Goal: Task Accomplishment & Management: Use online tool/utility

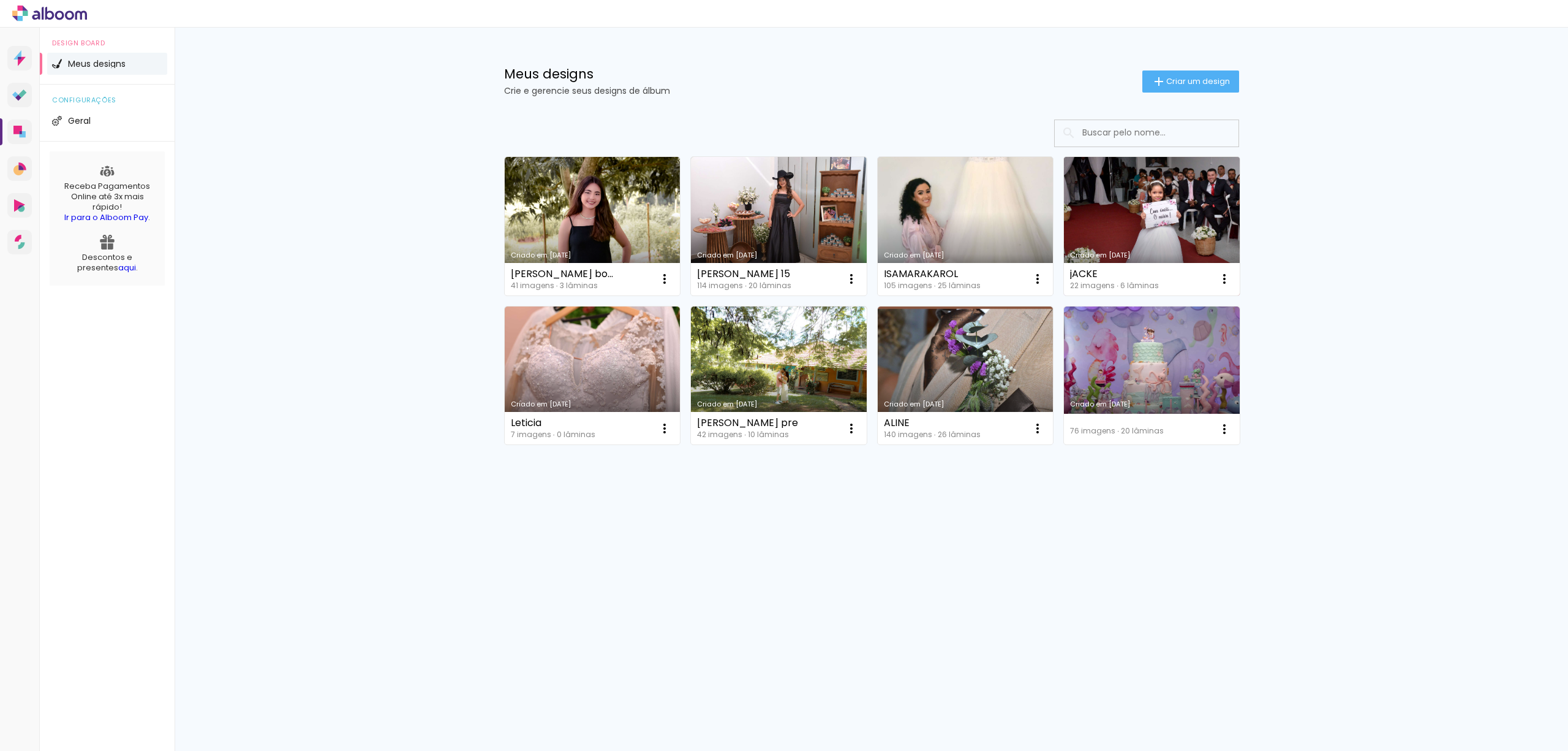
click at [1169, 193] on link "Criado em [DATE]" at bounding box center [1152, 226] width 176 height 138
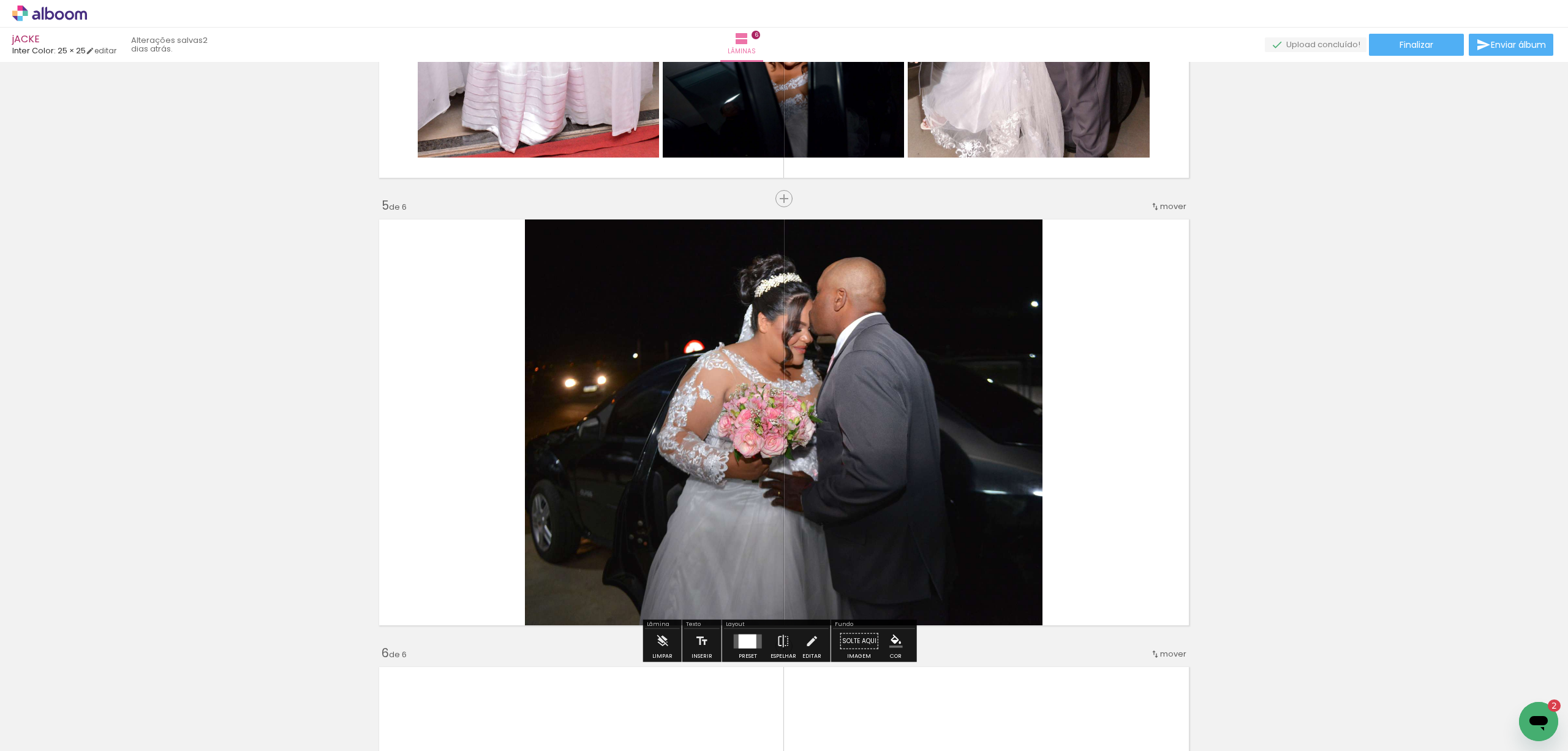
scroll to position [1552, 0]
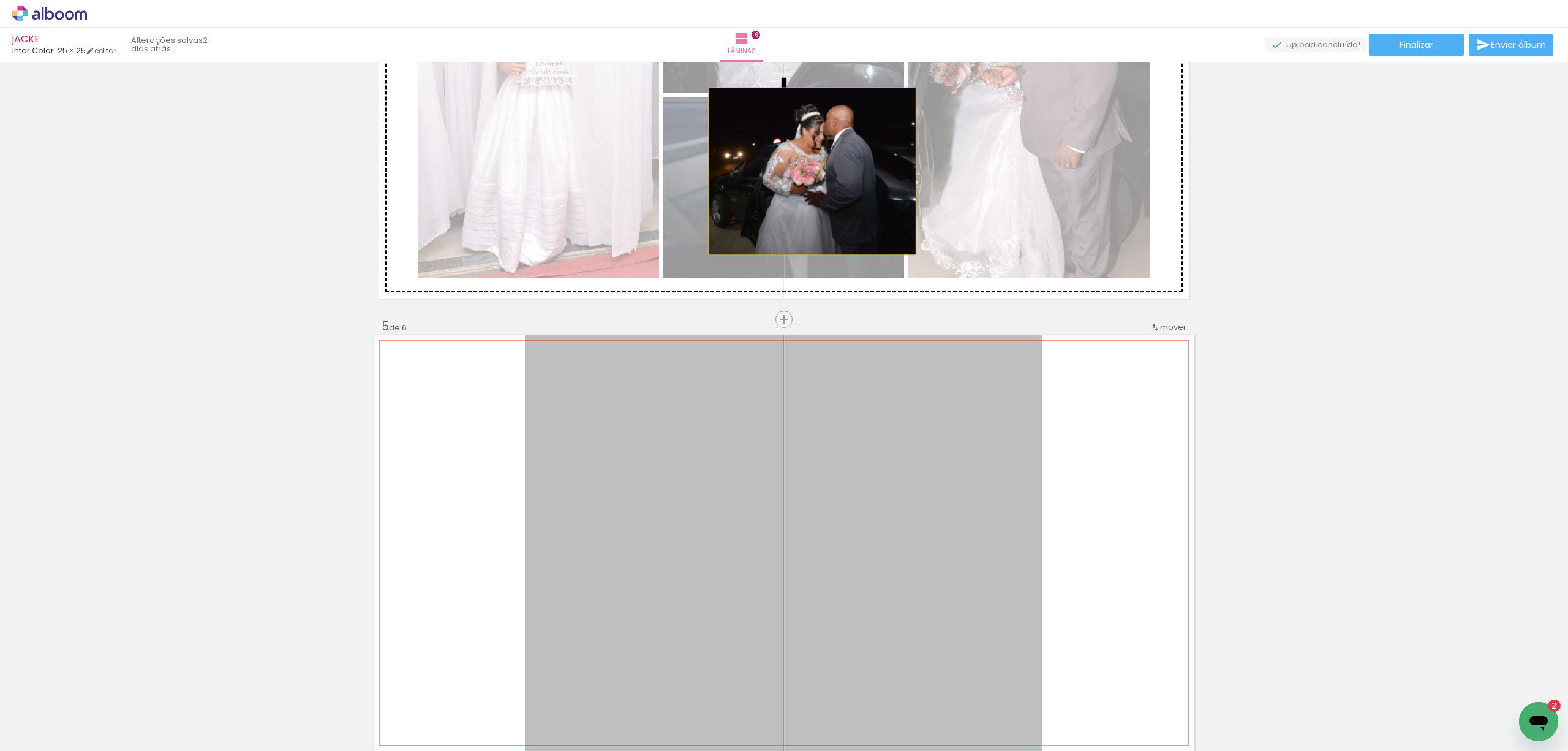
drag, startPoint x: 631, startPoint y: 408, endPoint x: 816, endPoint y: 162, distance: 307.8
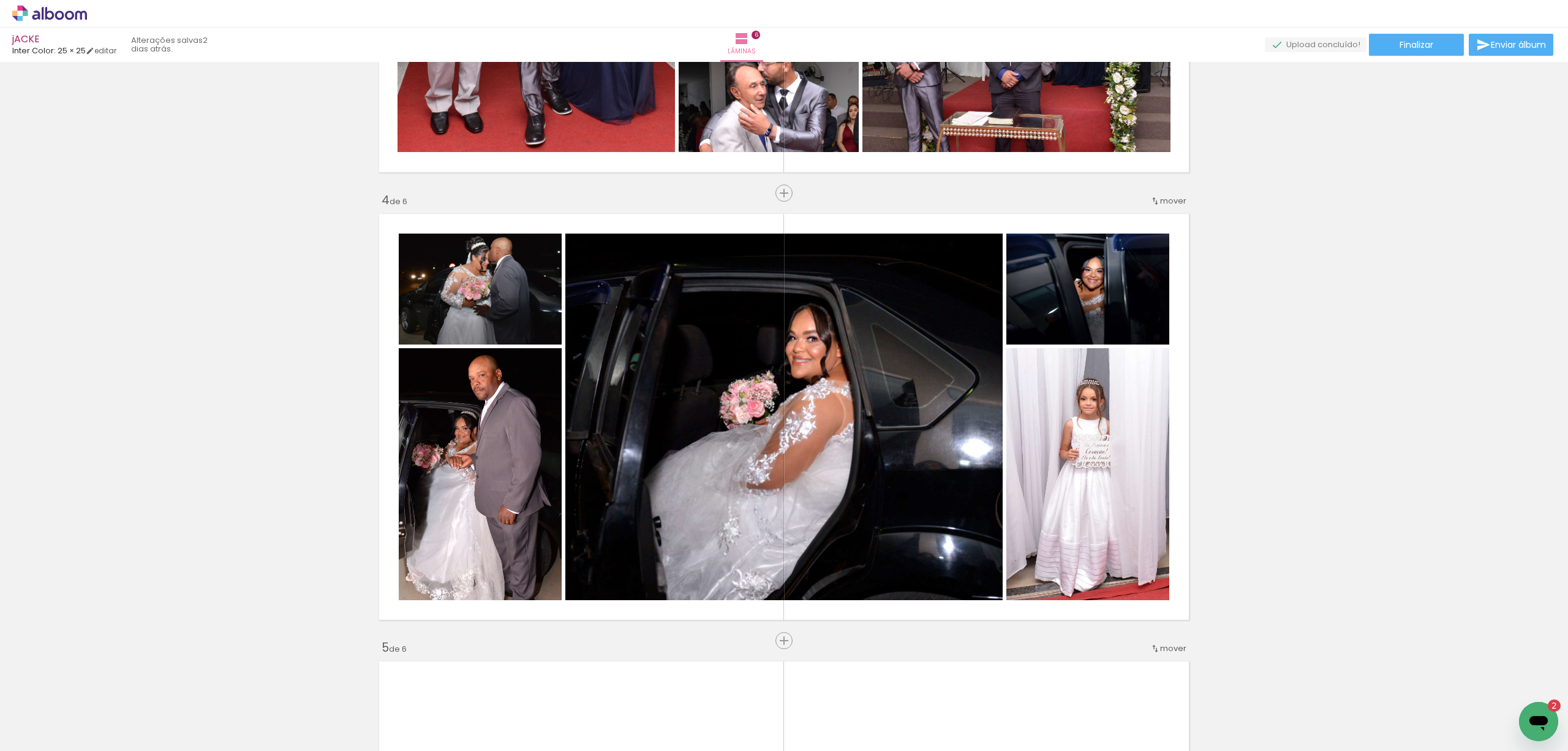
scroll to position [1226, 0]
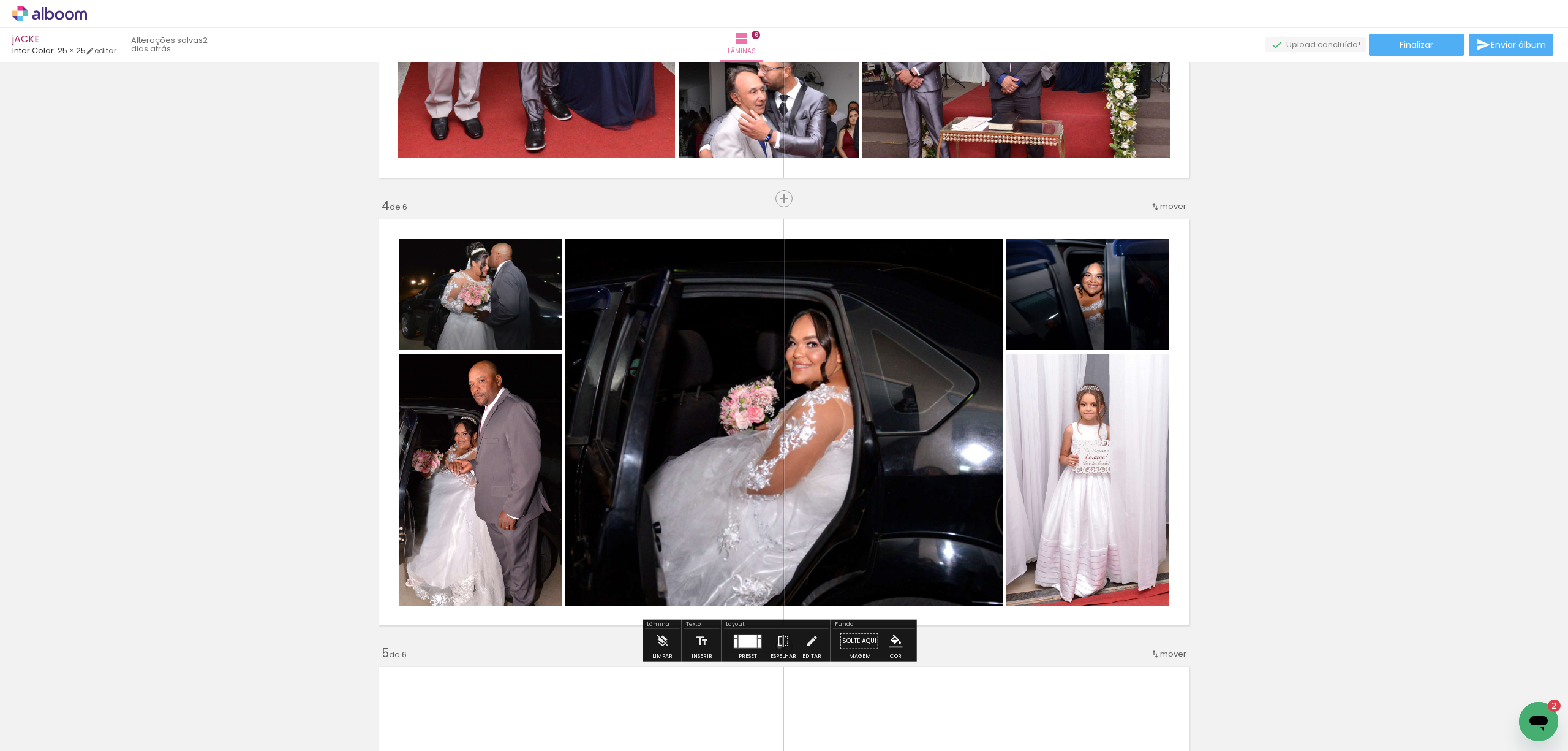
click at [776, 645] on iron-icon at bounding box center [783, 640] width 13 height 25
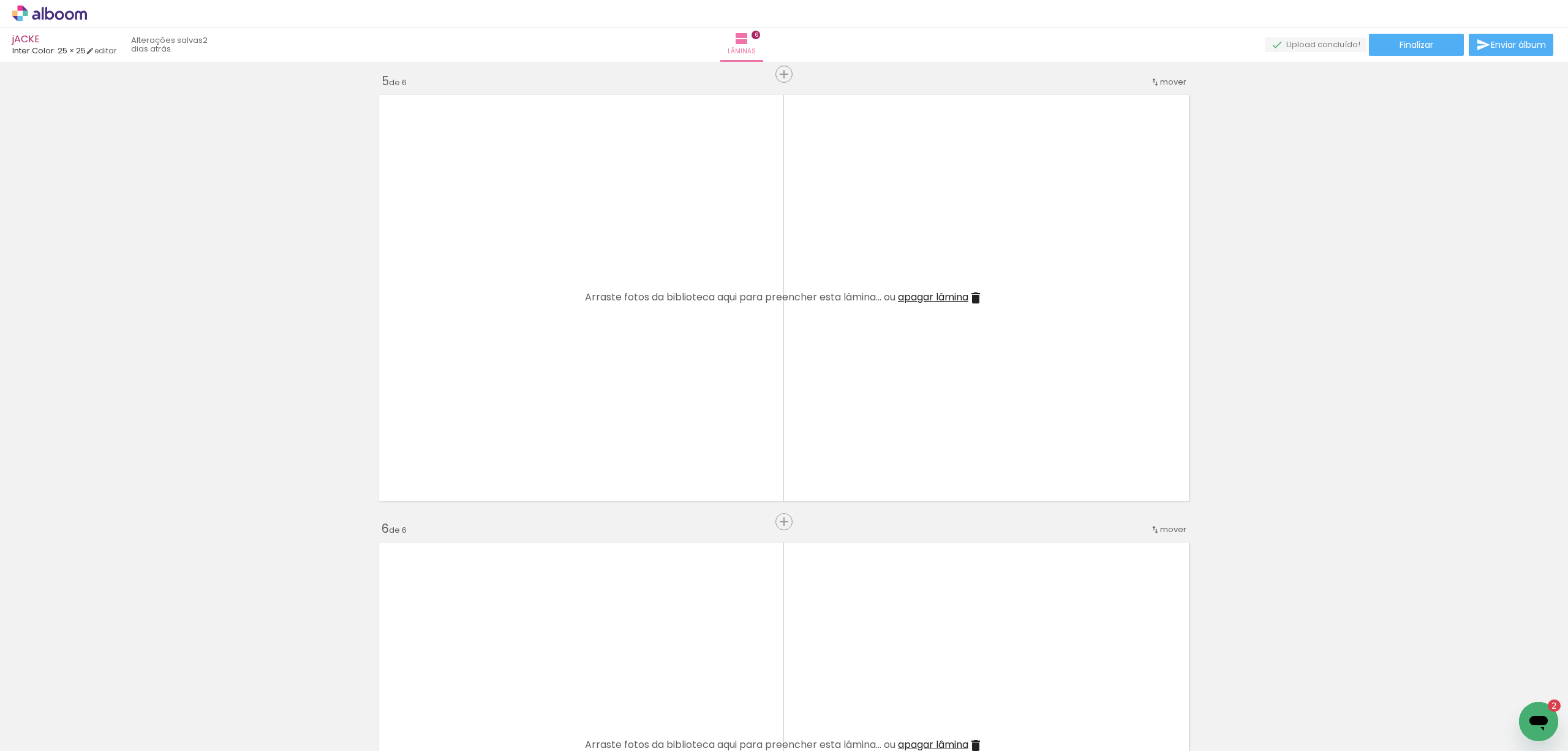
scroll to position [1471, 0]
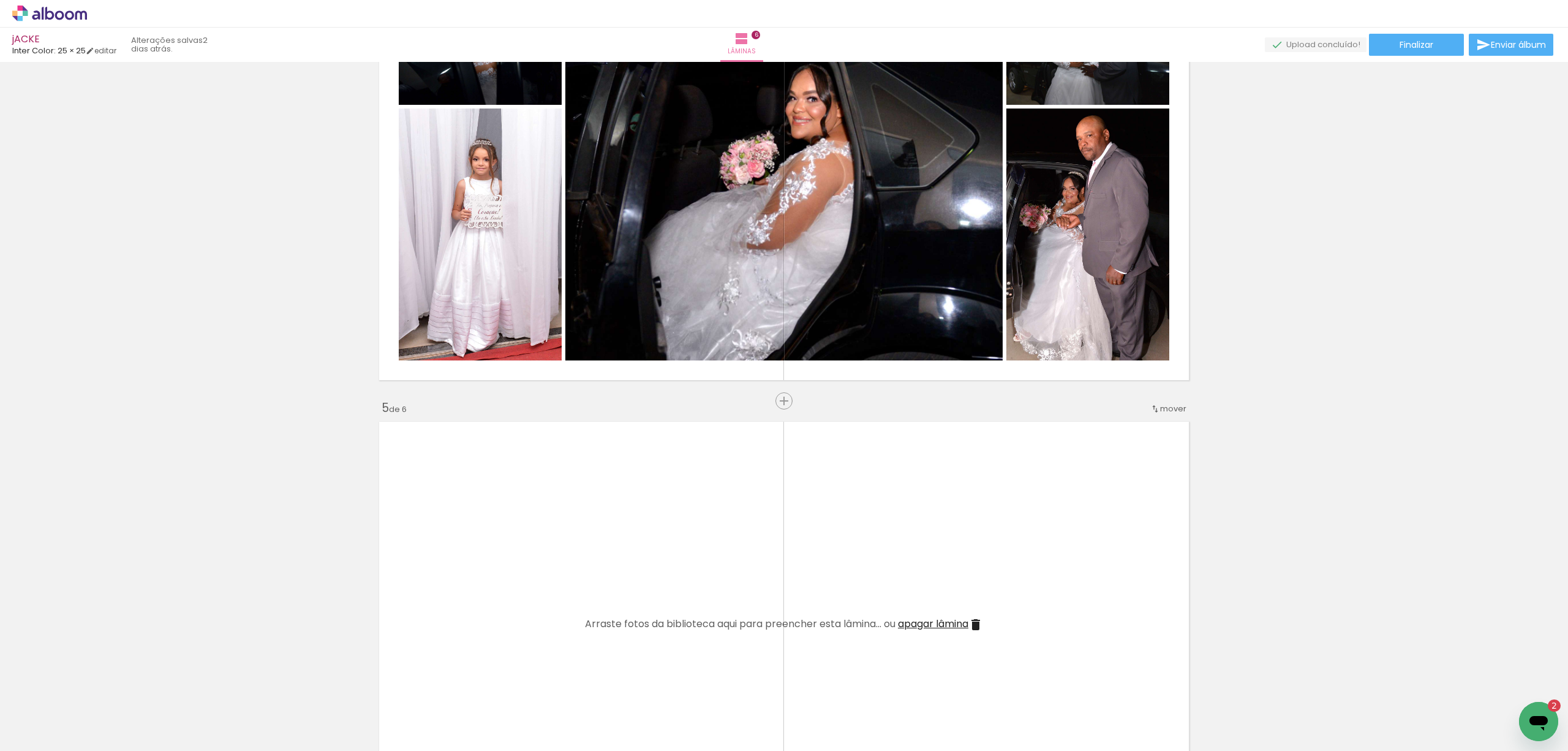
click at [64, 713] on iron-icon at bounding box center [62, 714] width 10 height 10
click at [64, 713] on paper-item "Não utilizadas" at bounding box center [39, 711] width 63 height 11
type input "Não utilizadas"
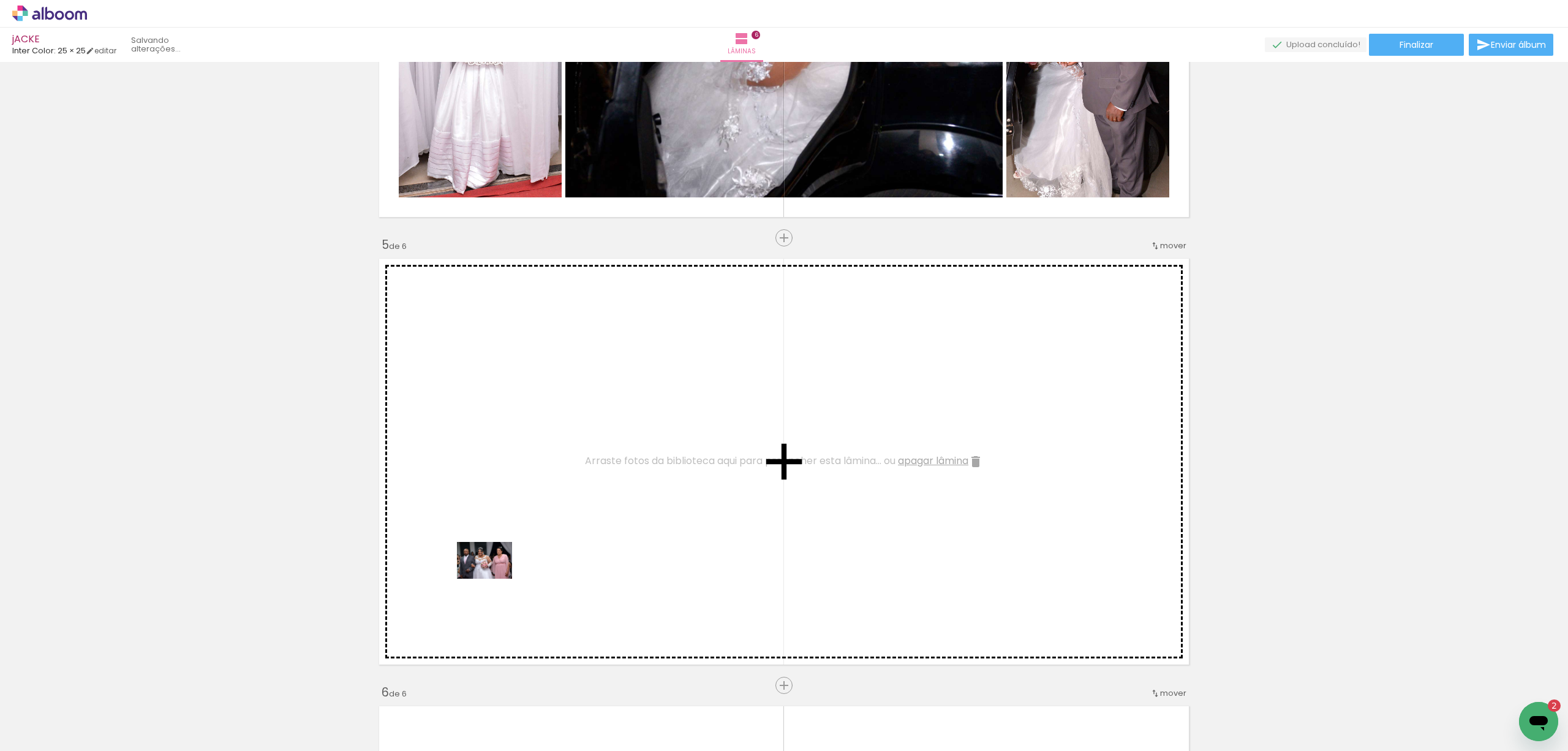
drag, startPoint x: 396, startPoint y: 725, endPoint x: 494, endPoint y: 579, distance: 175.8
click at [494, 579] on quentale-workspace at bounding box center [784, 376] width 1568 height 751
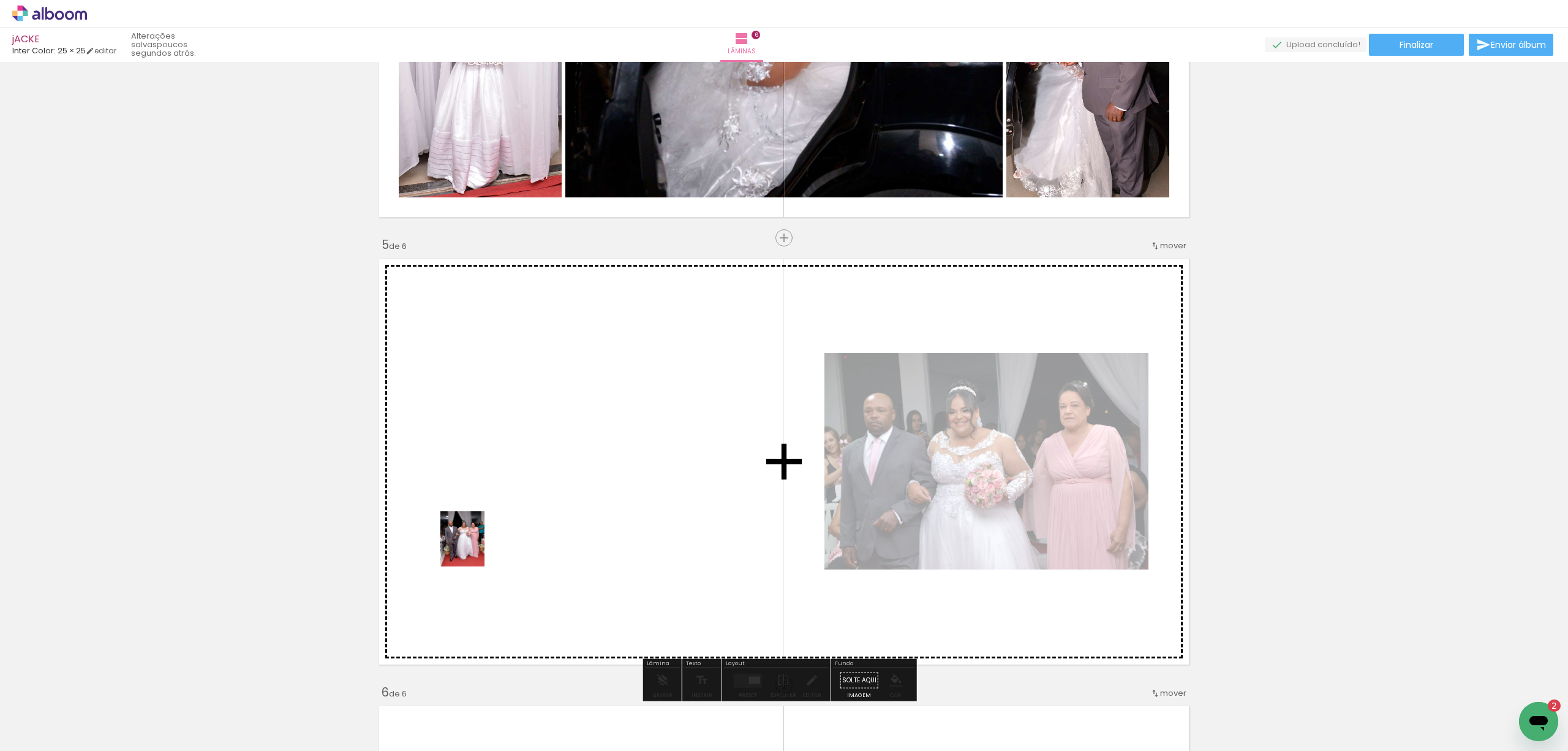
drag, startPoint x: 188, startPoint y: 672, endPoint x: 266, endPoint y: 682, distance: 78.6
click at [478, 547] on quentale-workspace at bounding box center [784, 376] width 1568 height 751
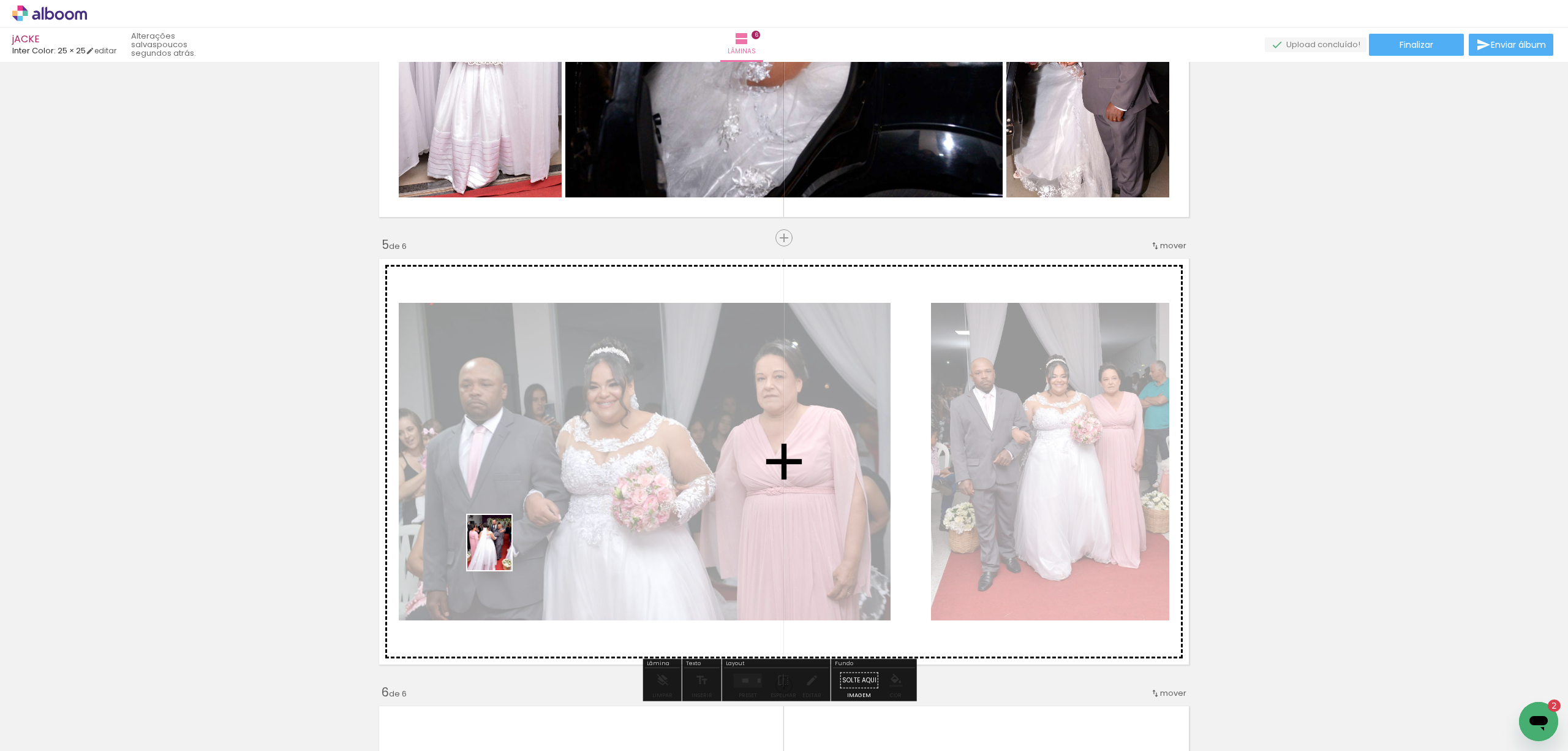
drag, startPoint x: 161, startPoint y: 696, endPoint x: 504, endPoint y: 552, distance: 372.0
click at [504, 552] on quentale-workspace at bounding box center [784, 376] width 1568 height 751
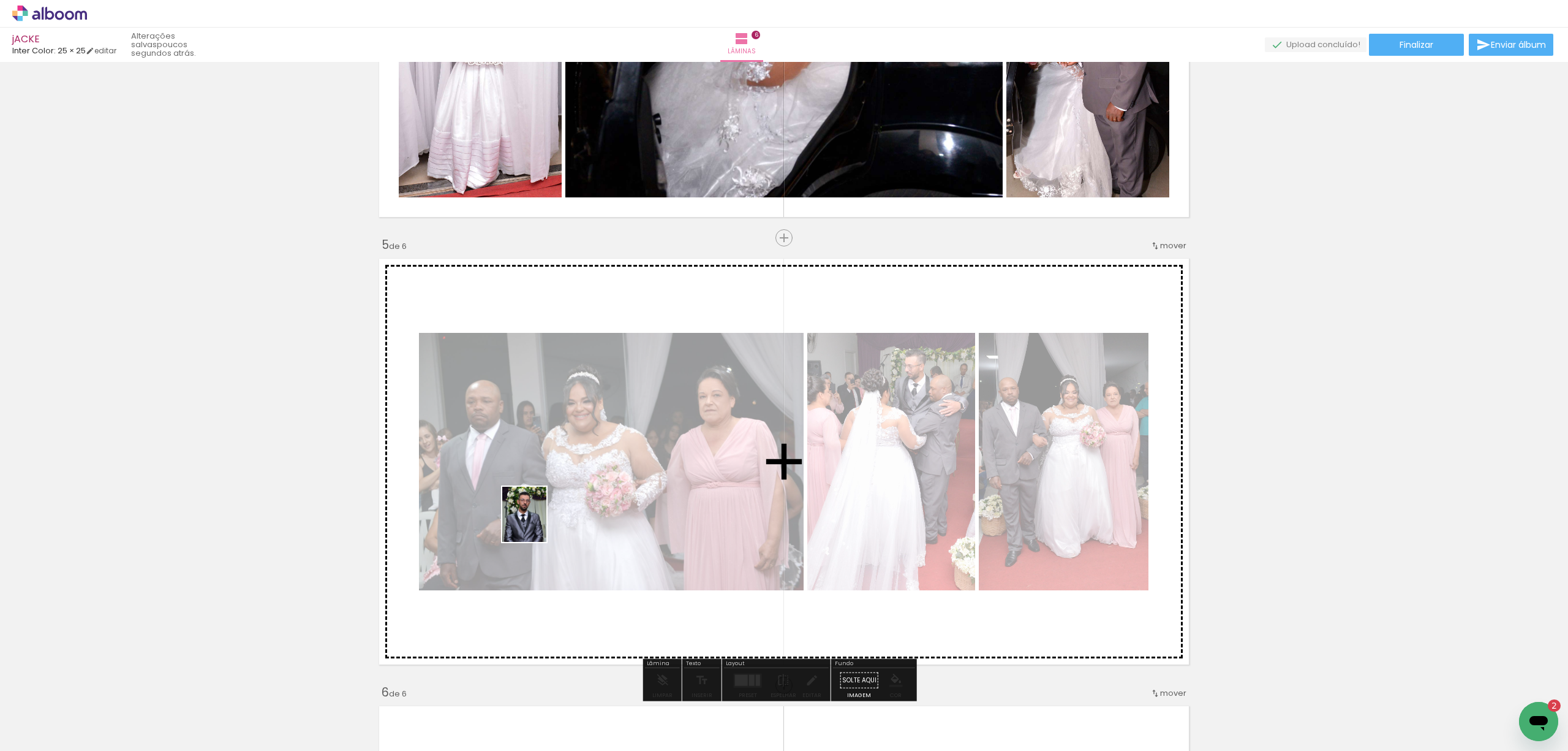
drag, startPoint x: 200, startPoint y: 716, endPoint x: 541, endPoint y: 522, distance: 392.3
click at [541, 522] on quentale-workspace at bounding box center [784, 376] width 1568 height 751
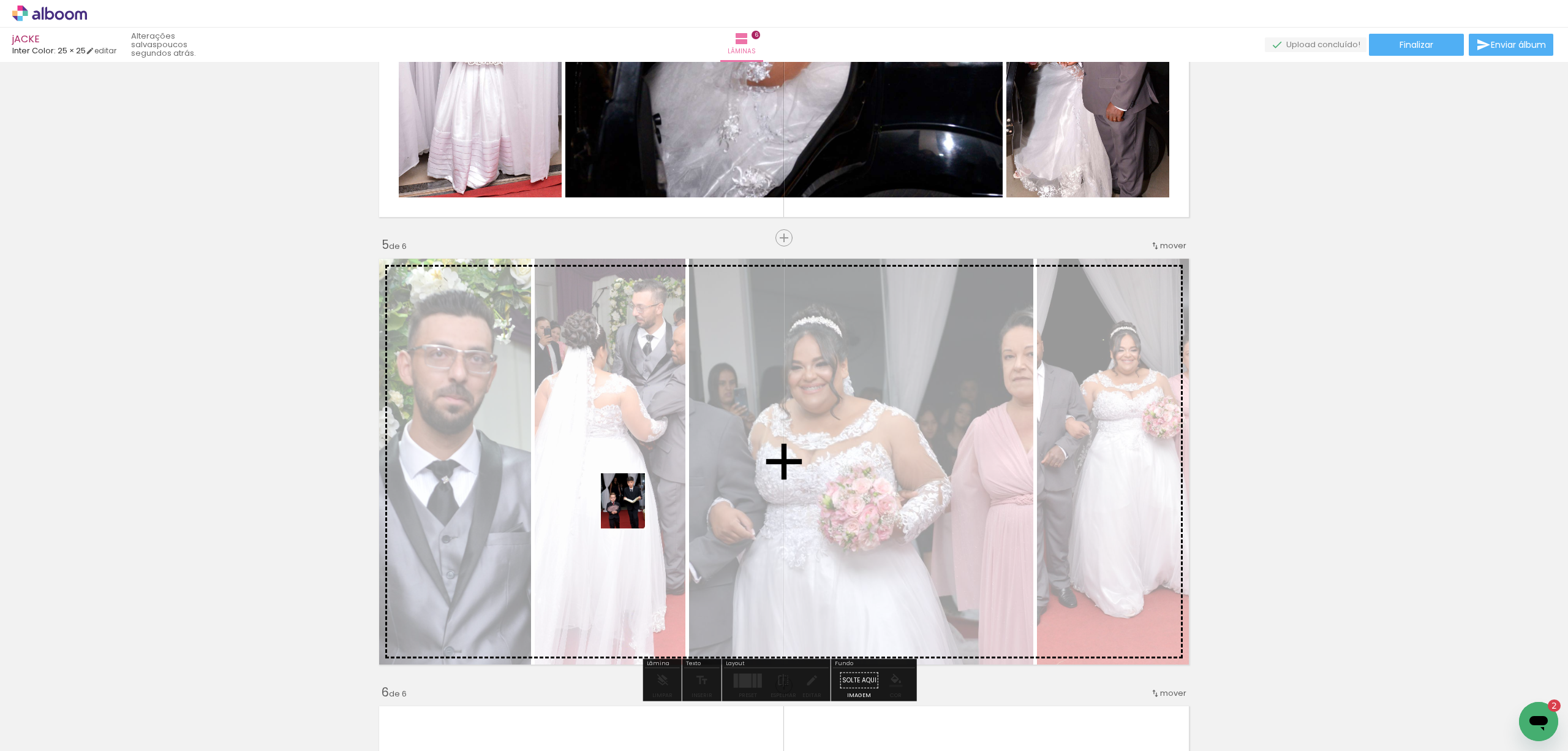
drag, startPoint x: 128, startPoint y: 710, endPoint x: 637, endPoint y: 510, distance: 546.9
click at [637, 510] on quentale-workspace at bounding box center [784, 376] width 1568 height 751
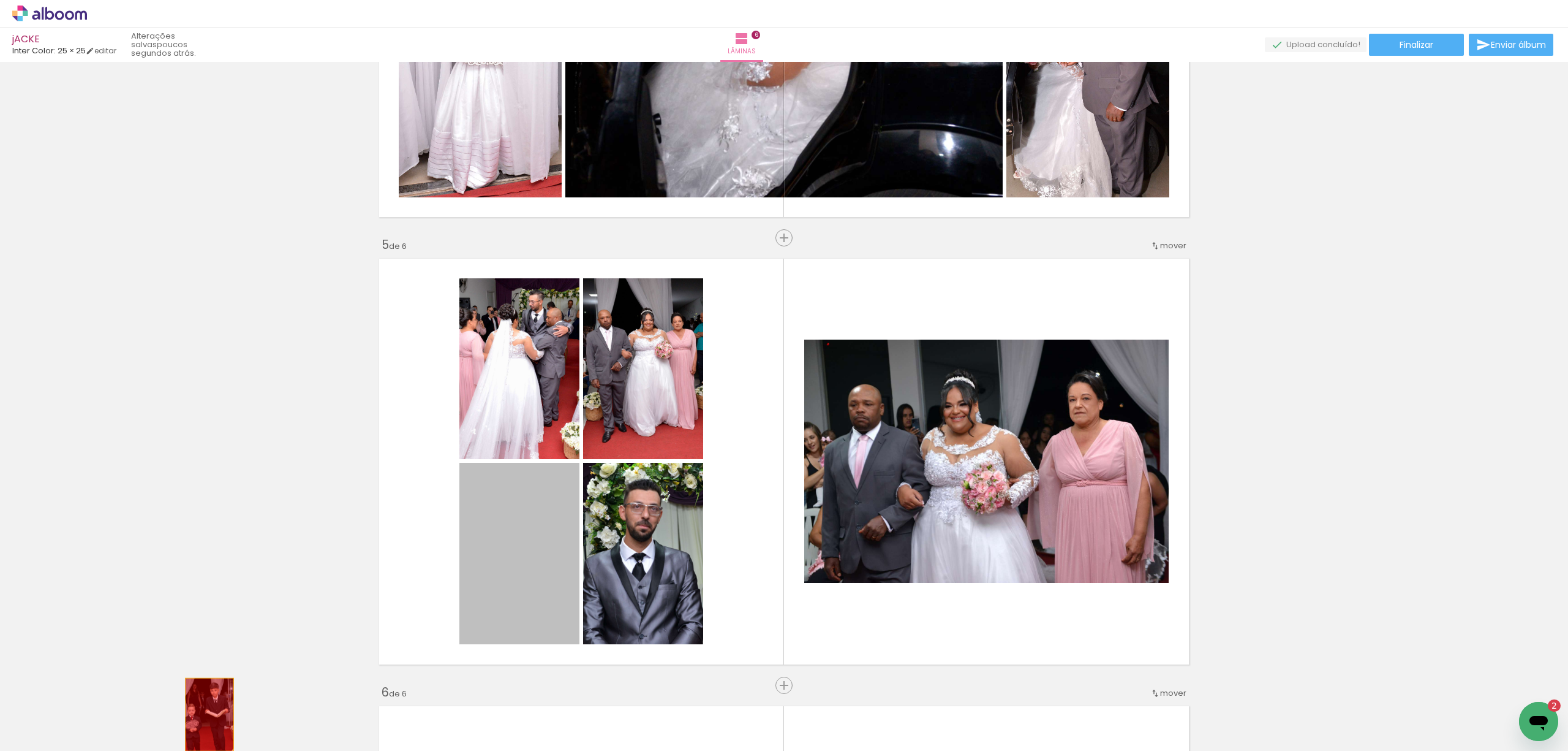
drag, startPoint x: 526, startPoint y: 536, endPoint x: 524, endPoint y: 558, distance: 22.1
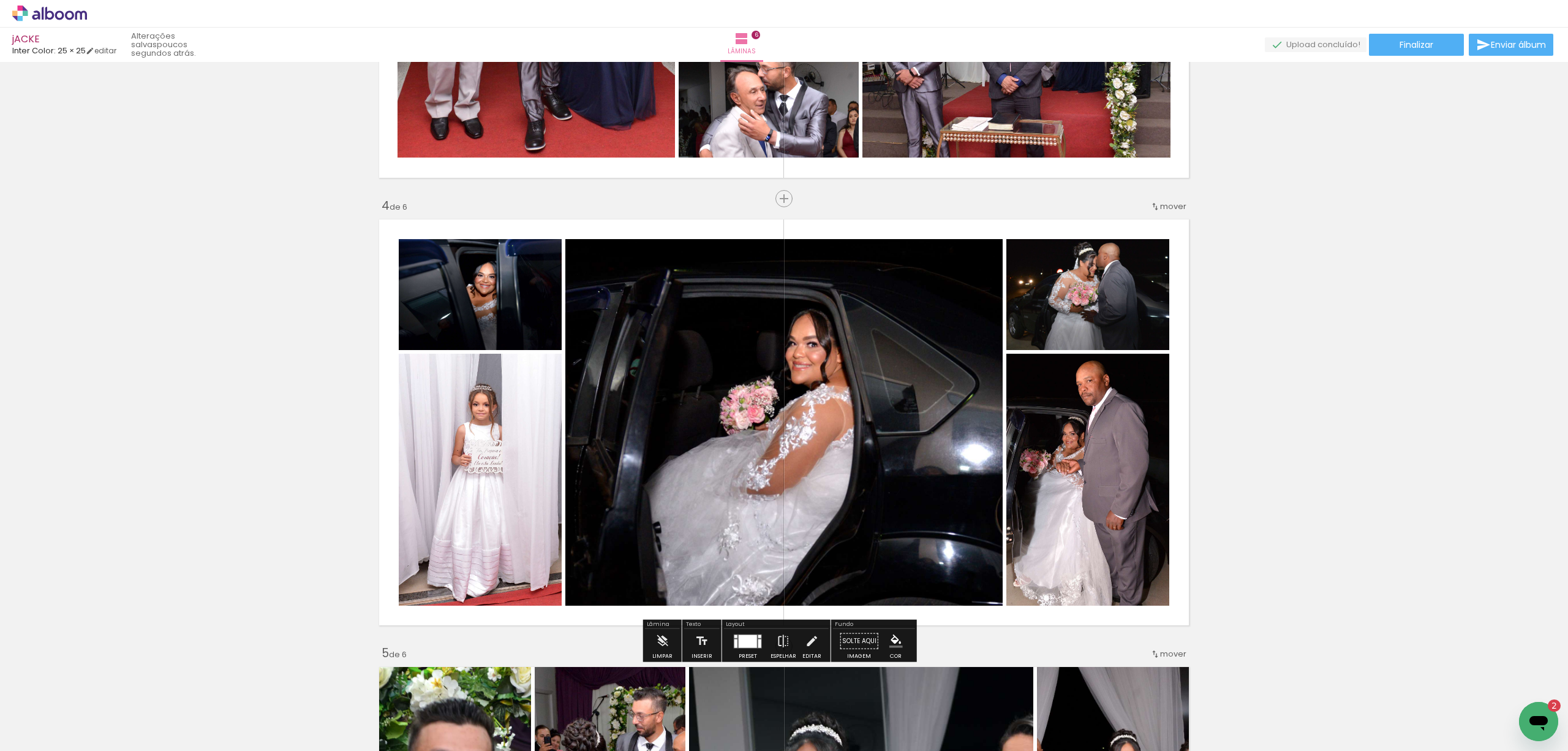
scroll to position [1062, 0]
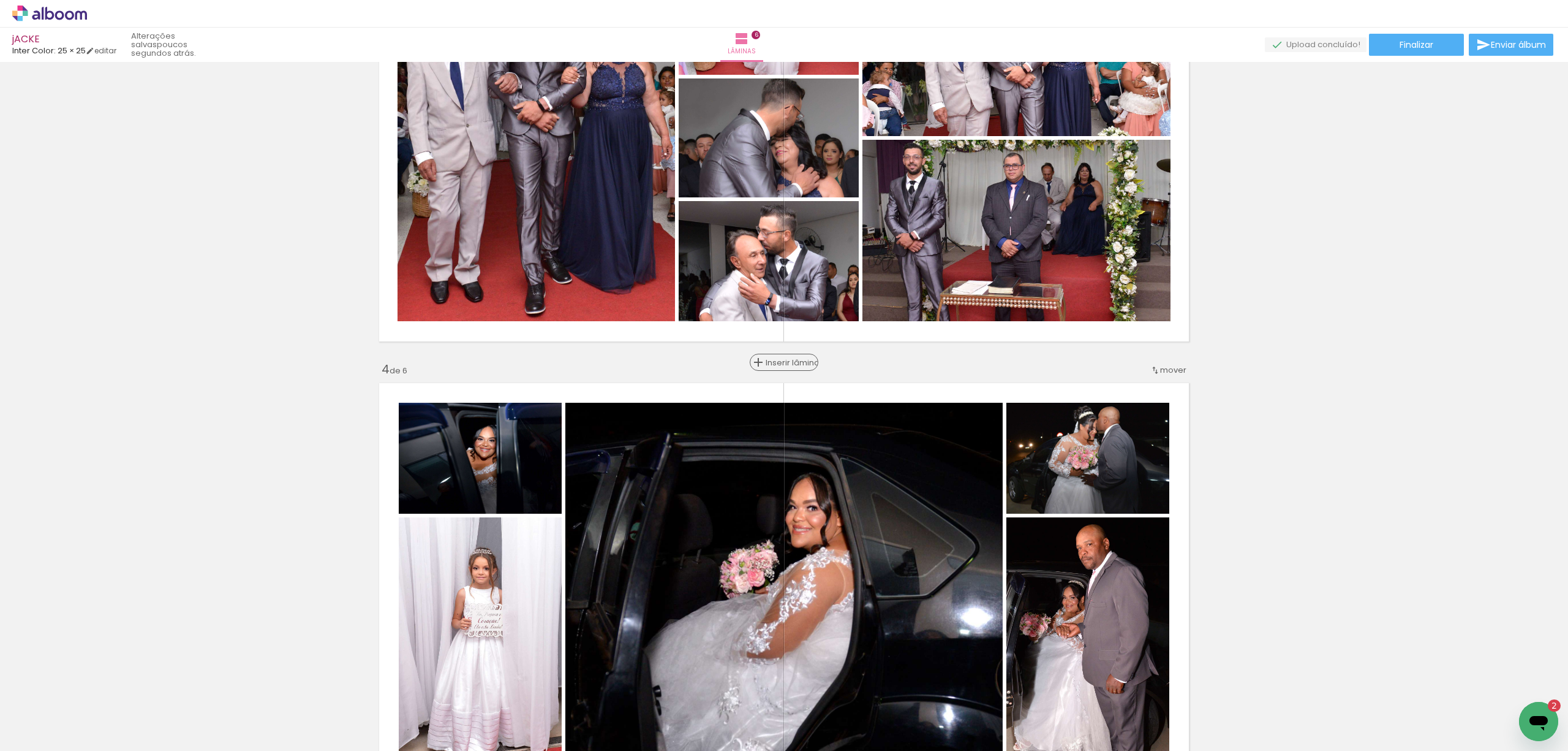
click at [782, 358] on span "Inserir lâmina" at bounding box center [790, 362] width 48 height 8
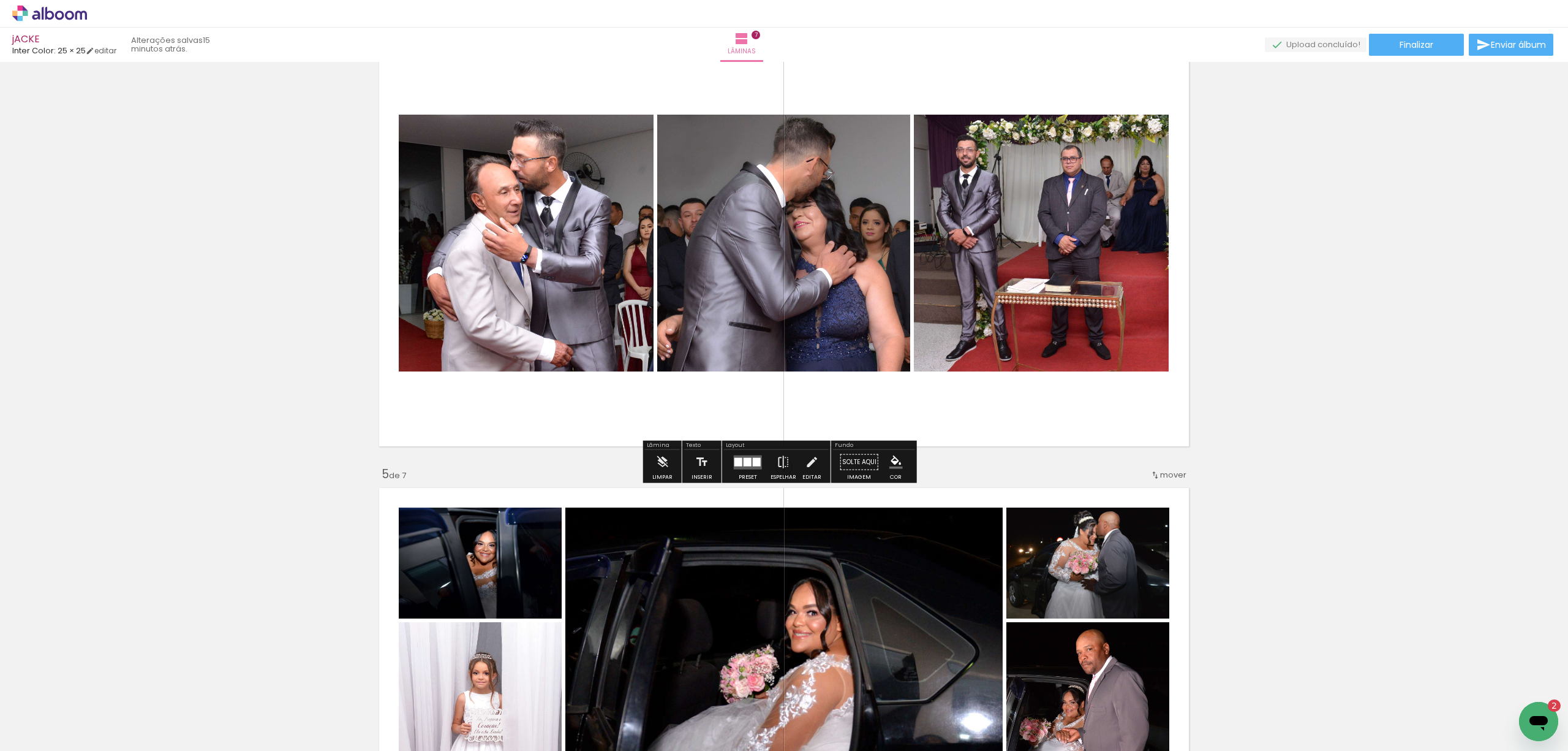
scroll to position [1323, 0]
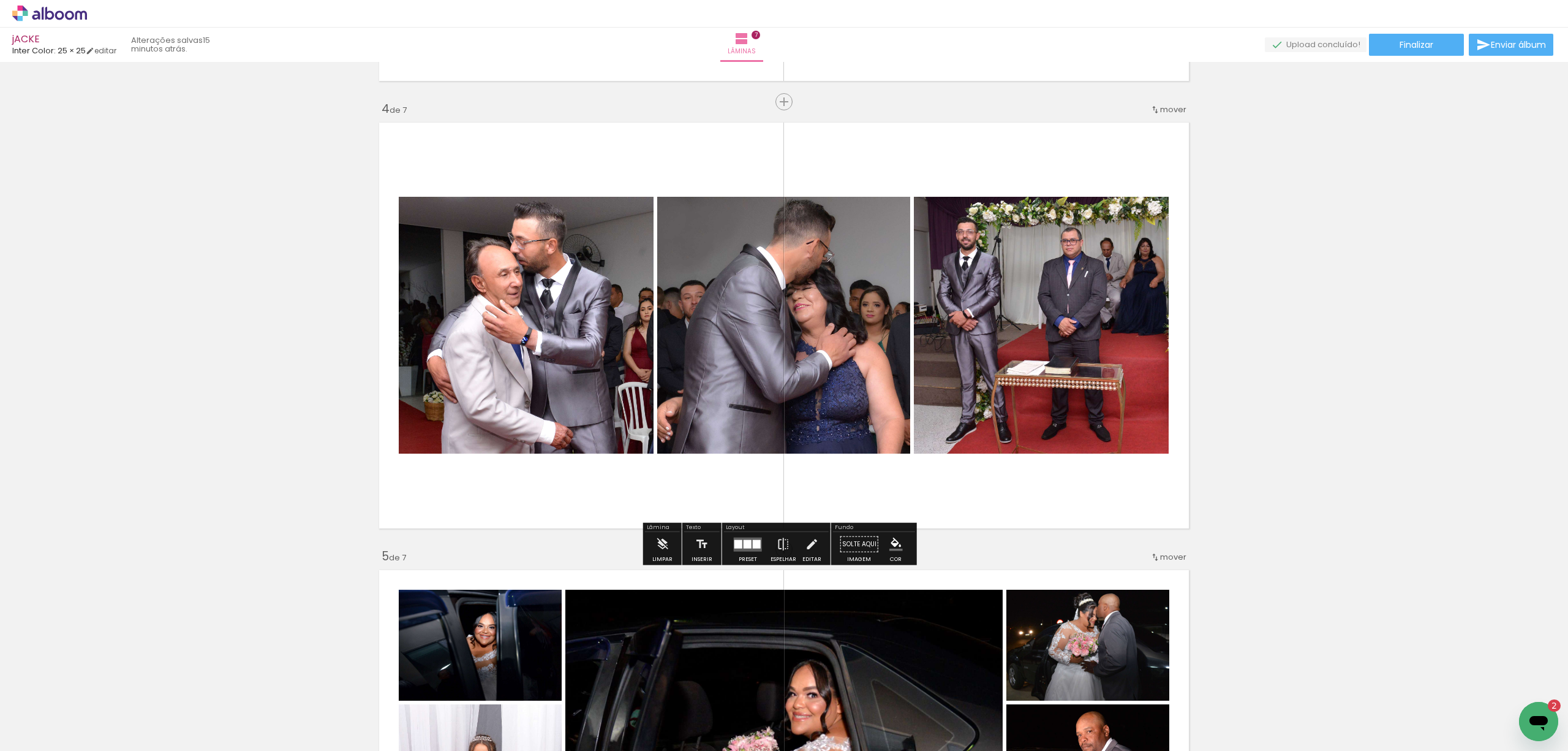
click at [735, 540] on div at bounding box center [738, 543] width 8 height 9
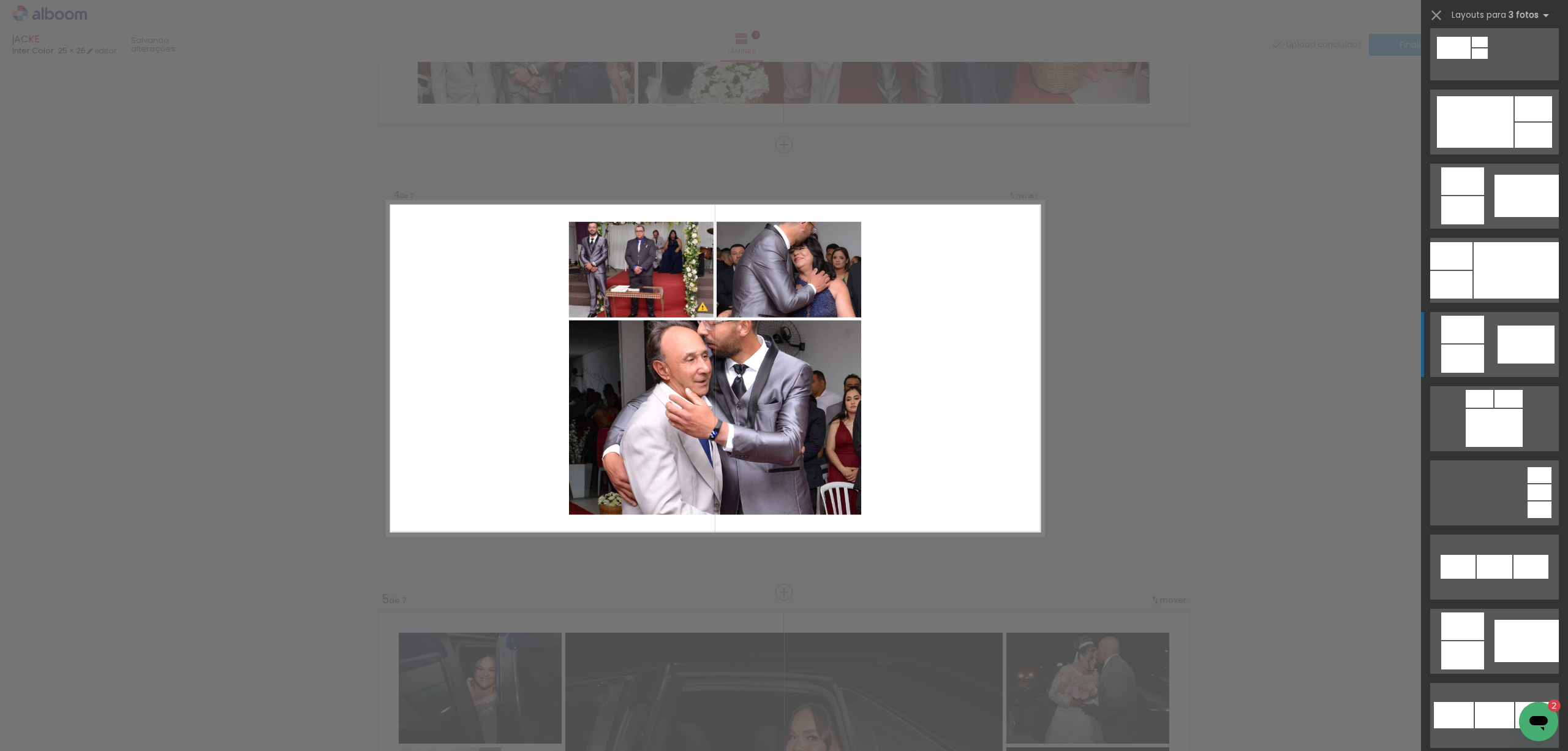
scroll to position [8580, 0]
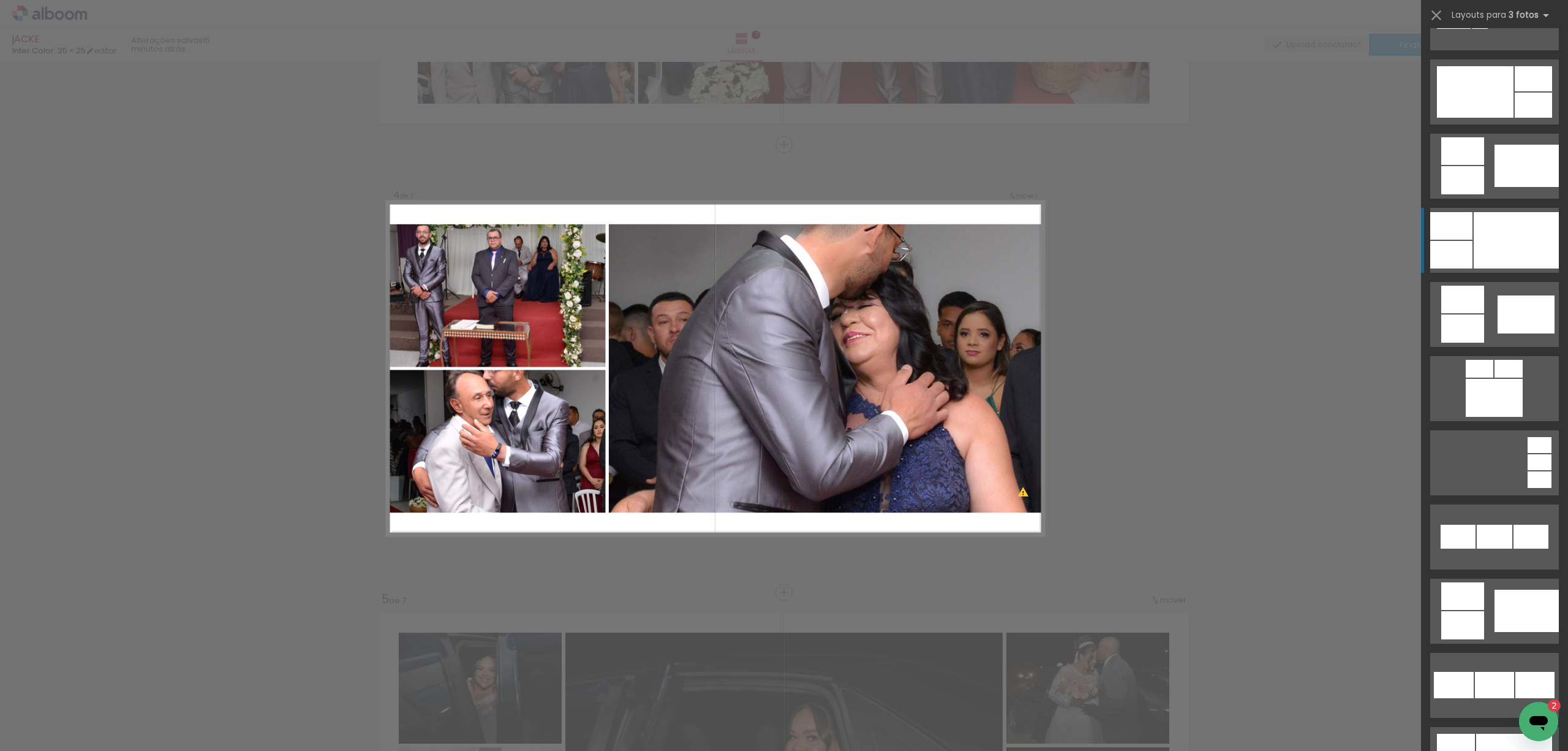
click at [1508, 250] on div at bounding box center [1516, 240] width 85 height 56
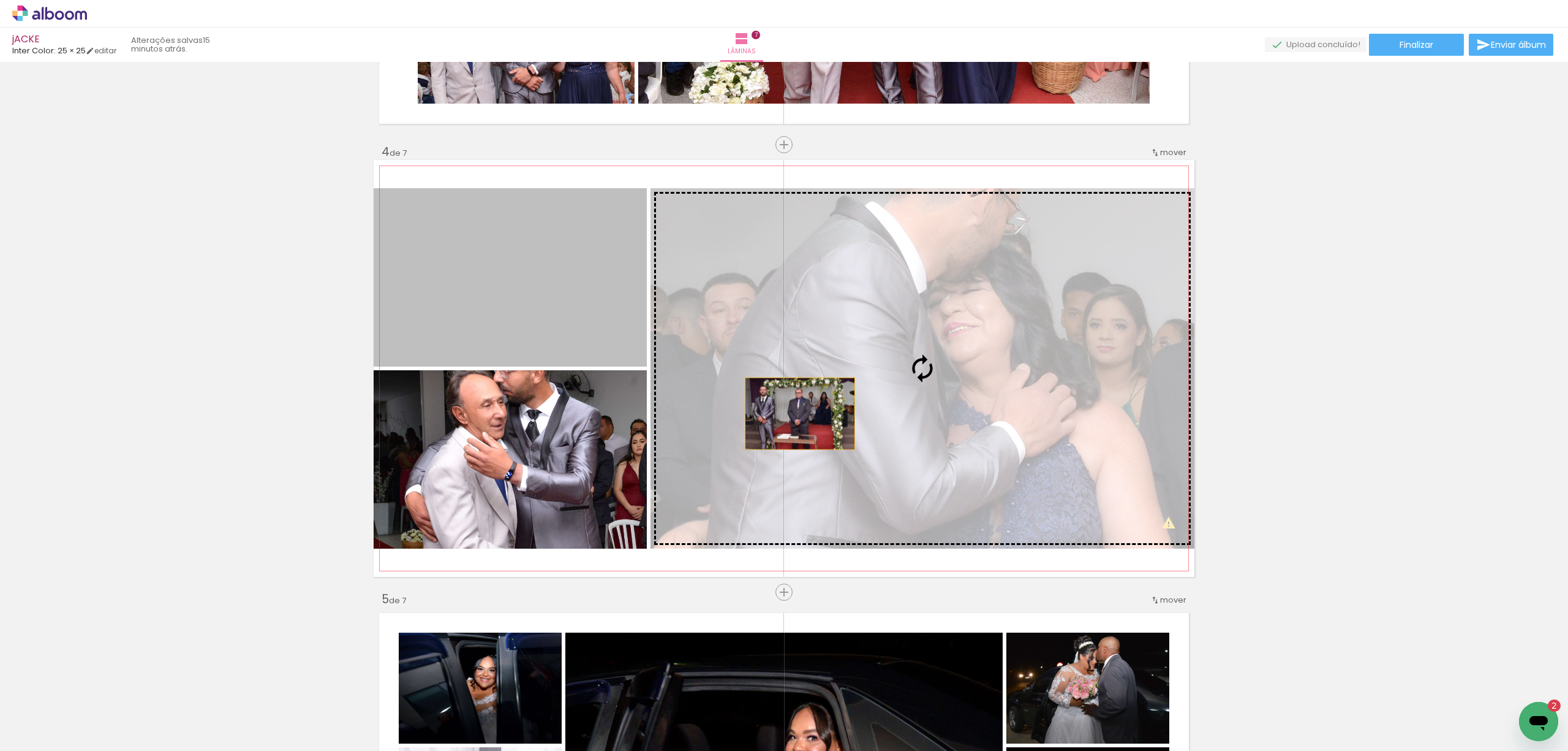
drag, startPoint x: 729, startPoint y: 397, endPoint x: 920, endPoint y: 436, distance: 194.9
click at [0, 0] on slot at bounding box center [0, 0] width 0 height 0
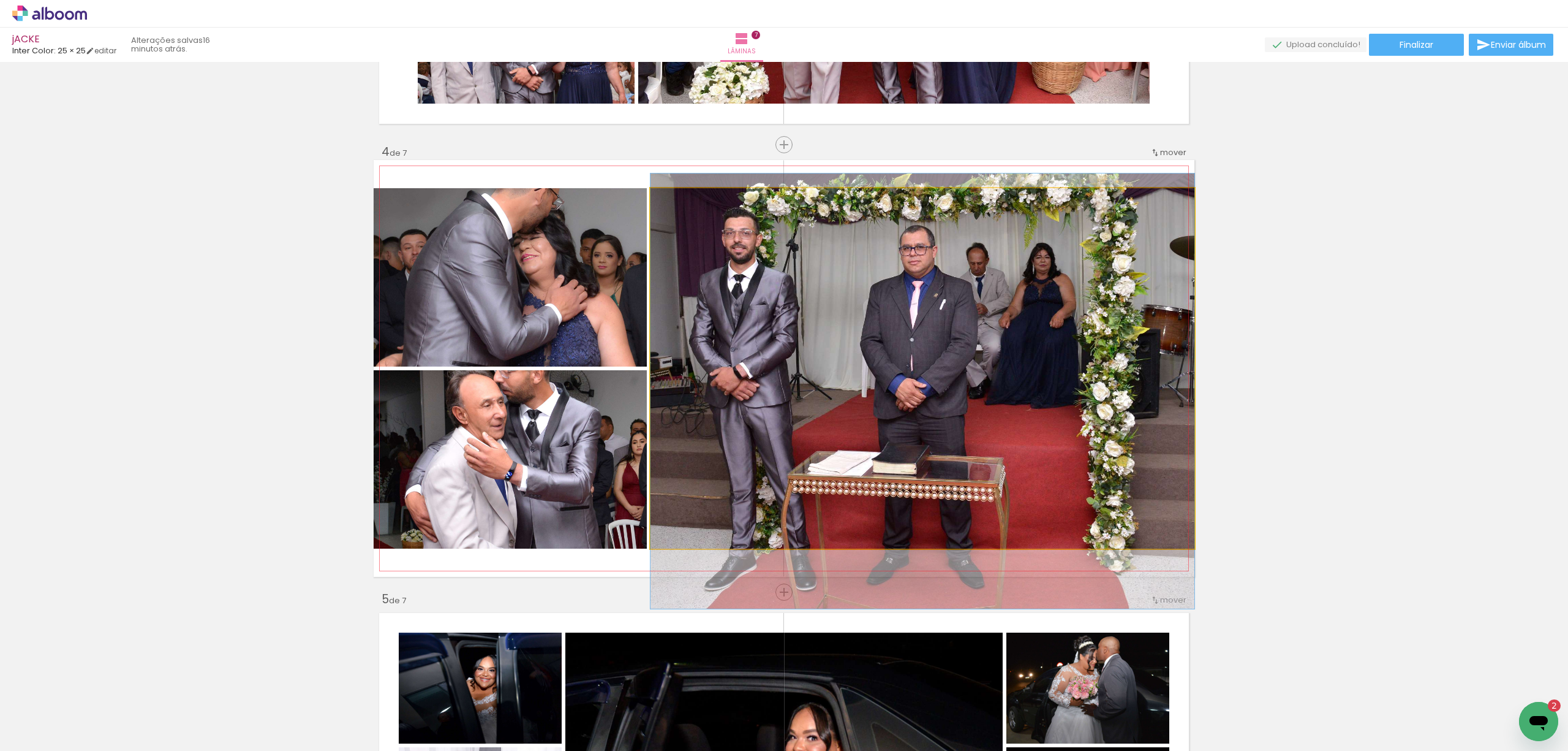
drag, startPoint x: 931, startPoint y: 348, endPoint x: 932, endPoint y: 370, distance: 22.0
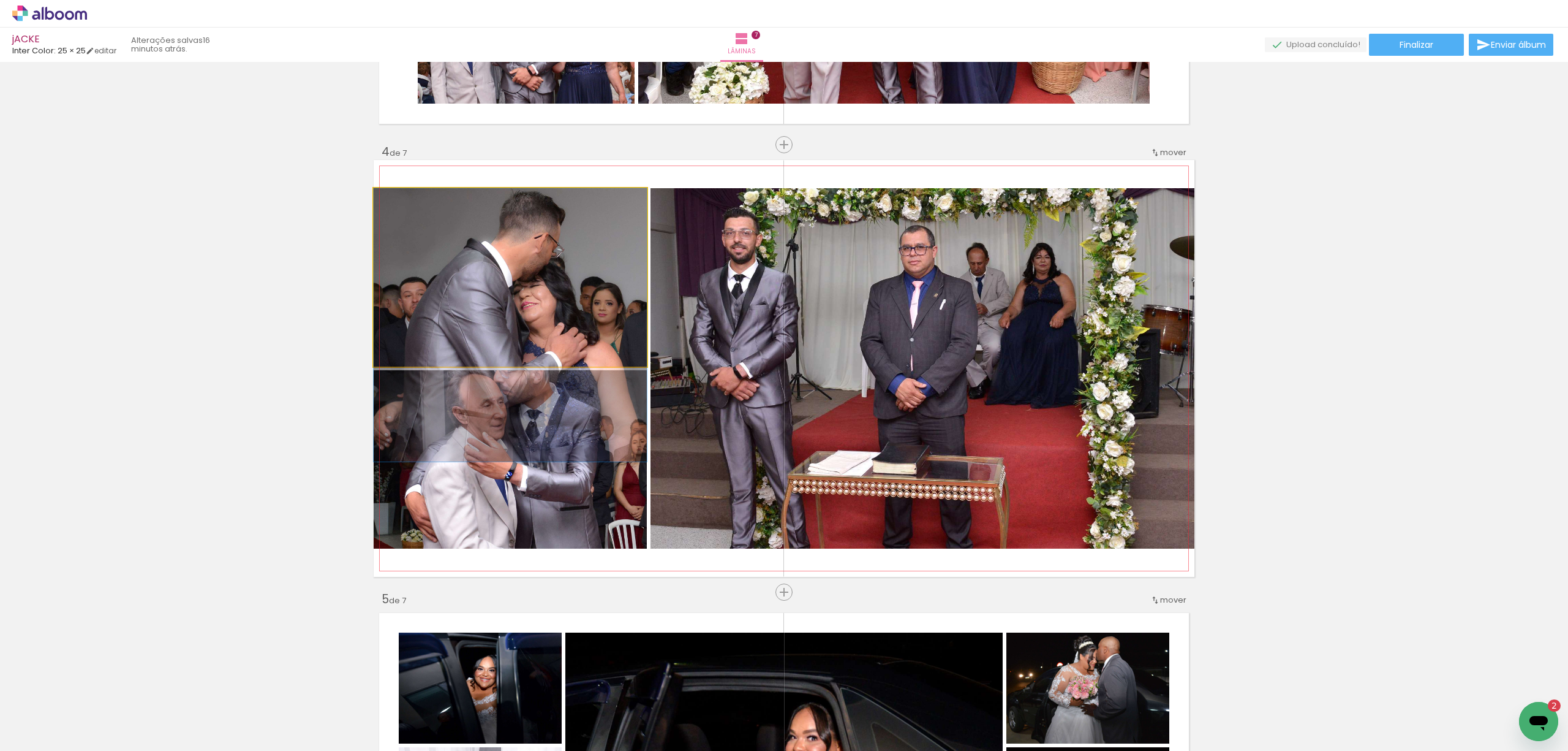
drag, startPoint x: 522, startPoint y: 289, endPoint x: 513, endPoint y: 338, distance: 49.8
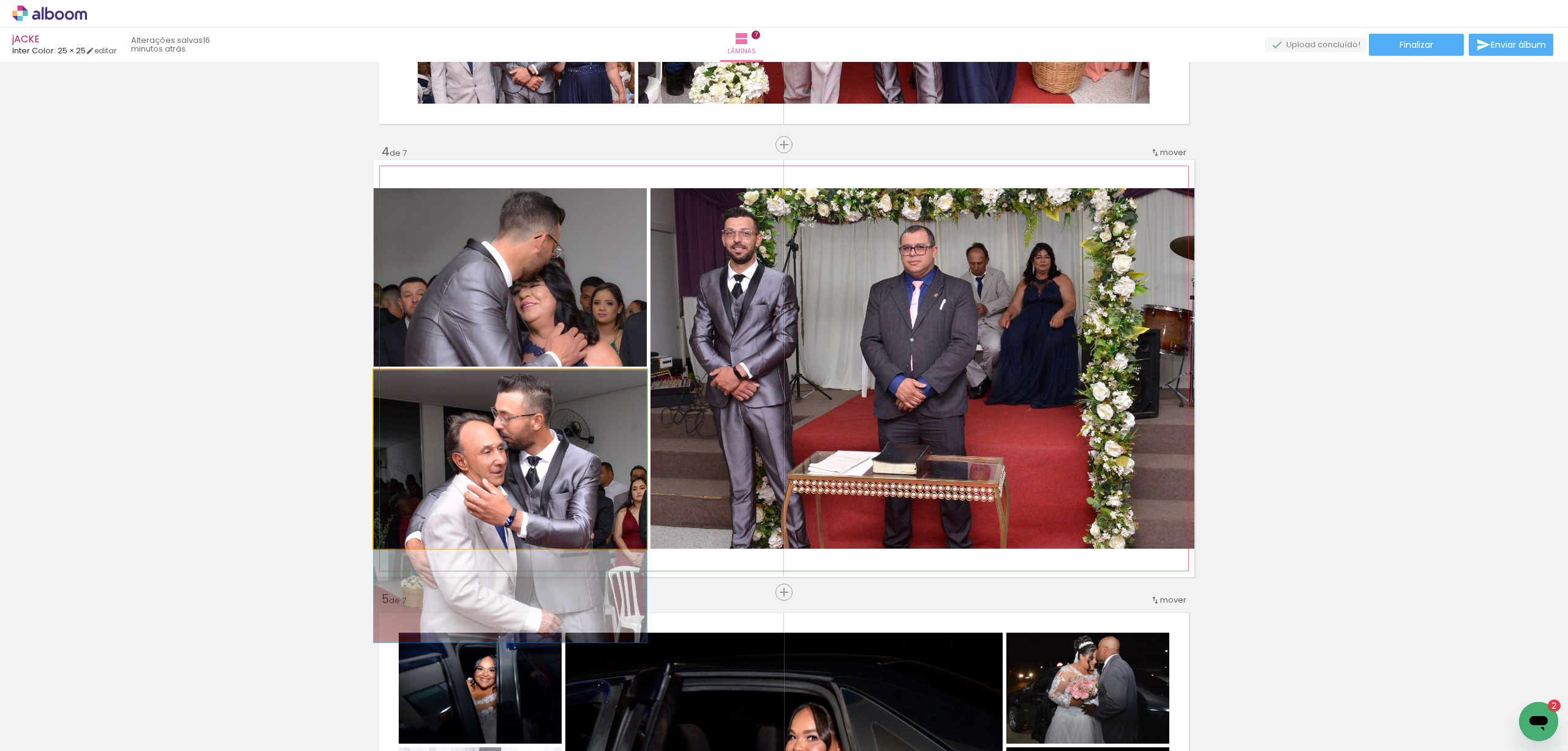
drag, startPoint x: 549, startPoint y: 428, endPoint x: 542, endPoint y: 471, distance: 43.6
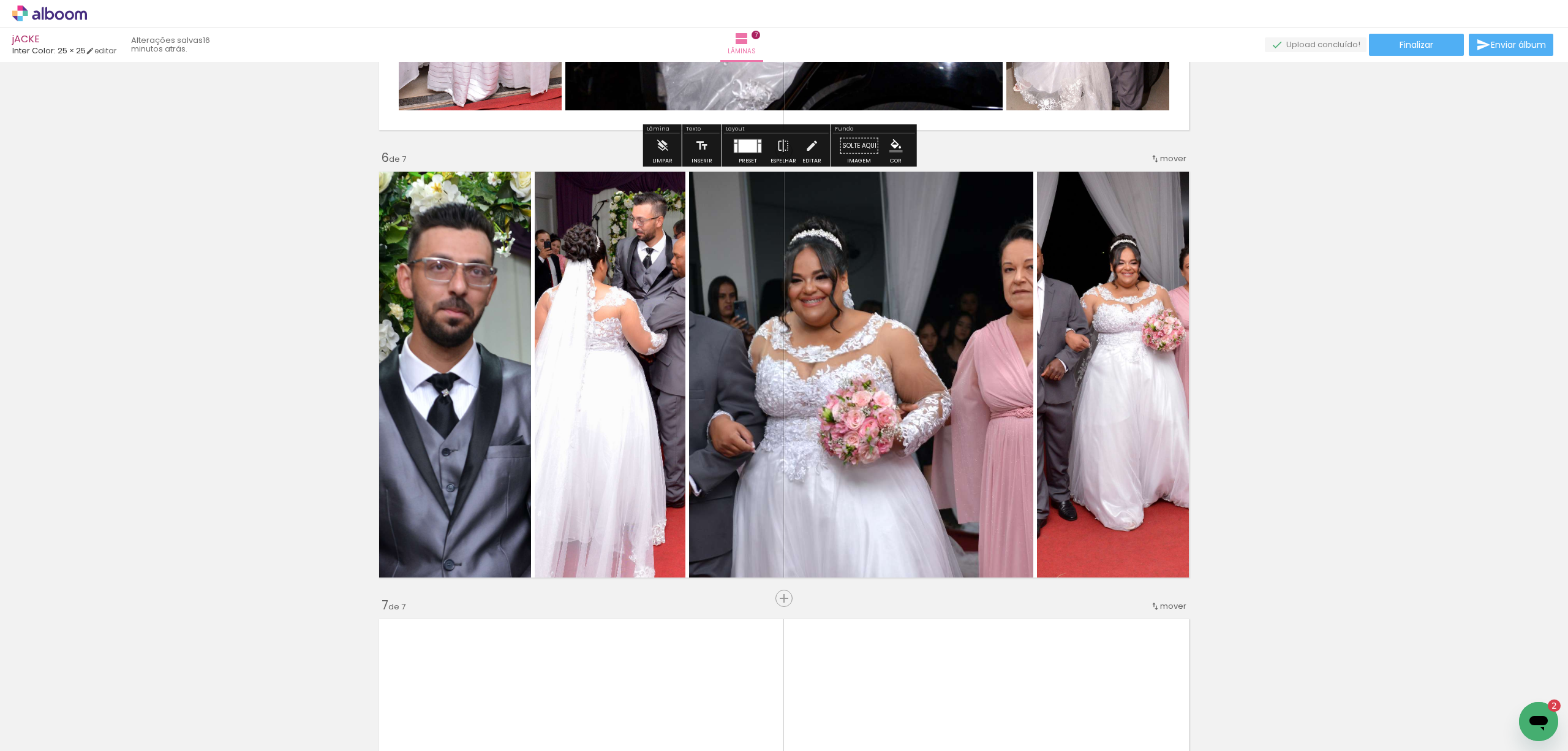
scroll to position [2179, 0]
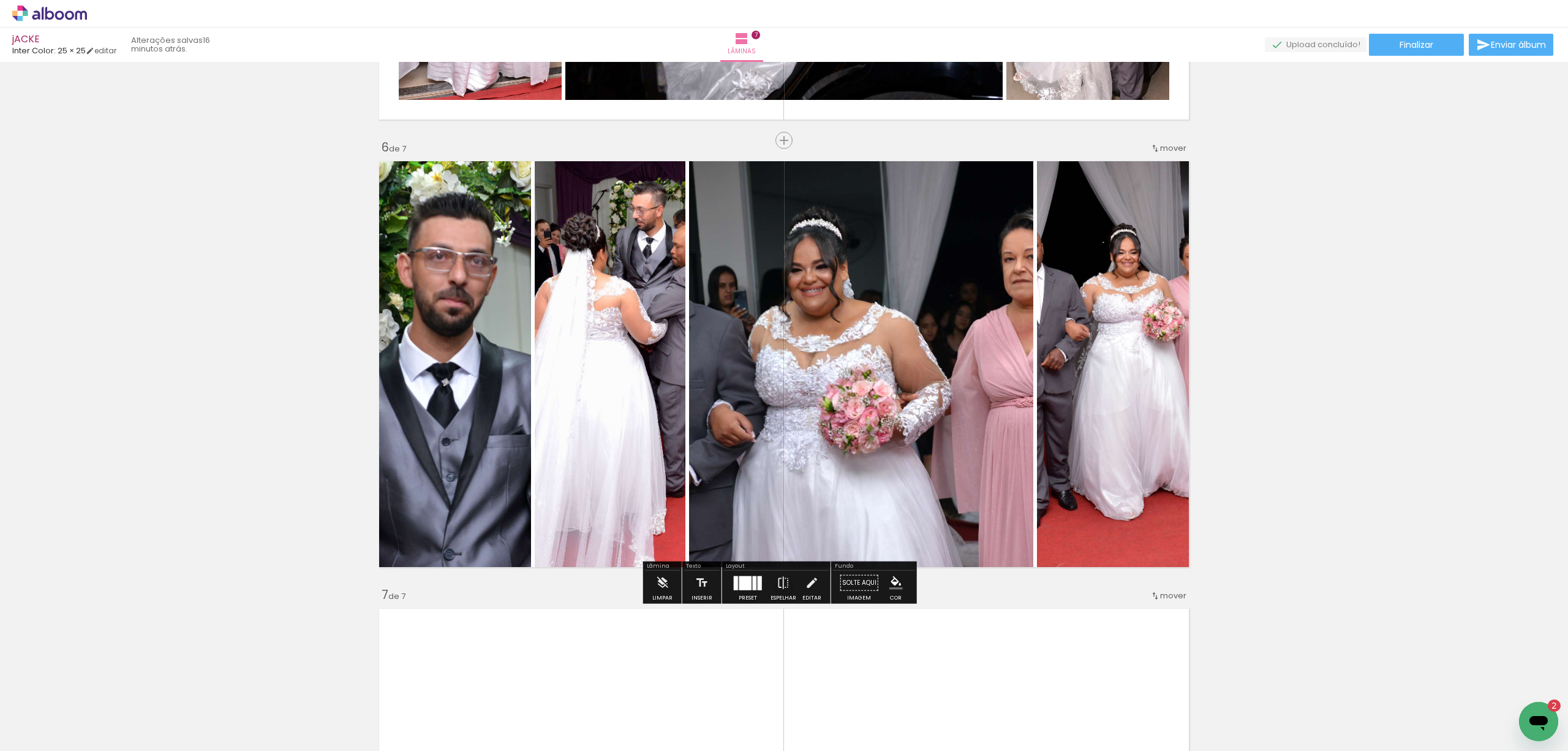
click at [743, 581] on div at bounding box center [745, 582] width 13 height 14
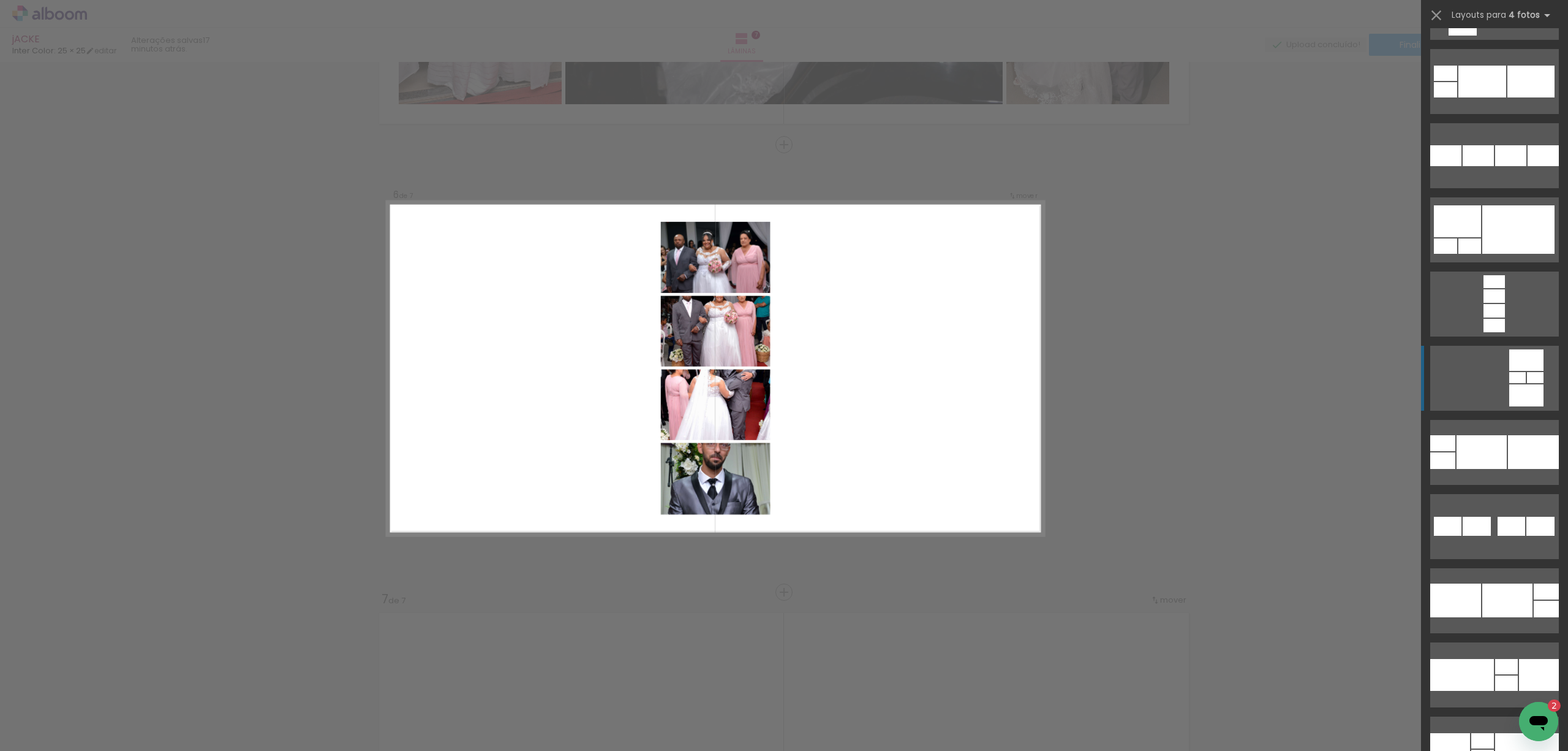
scroll to position [23613, 0]
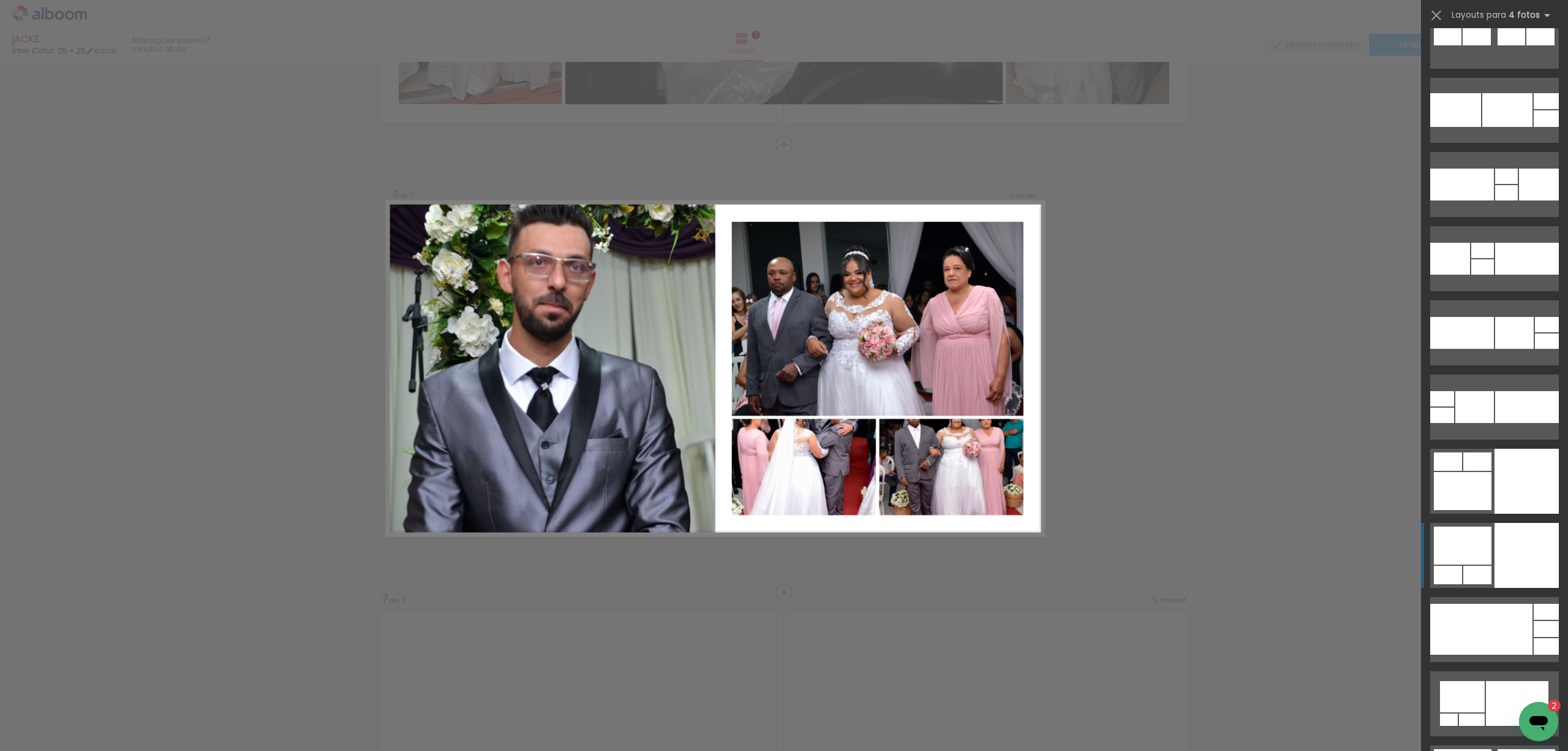
click at [1471, 550] on div at bounding box center [1462, 545] width 58 height 38
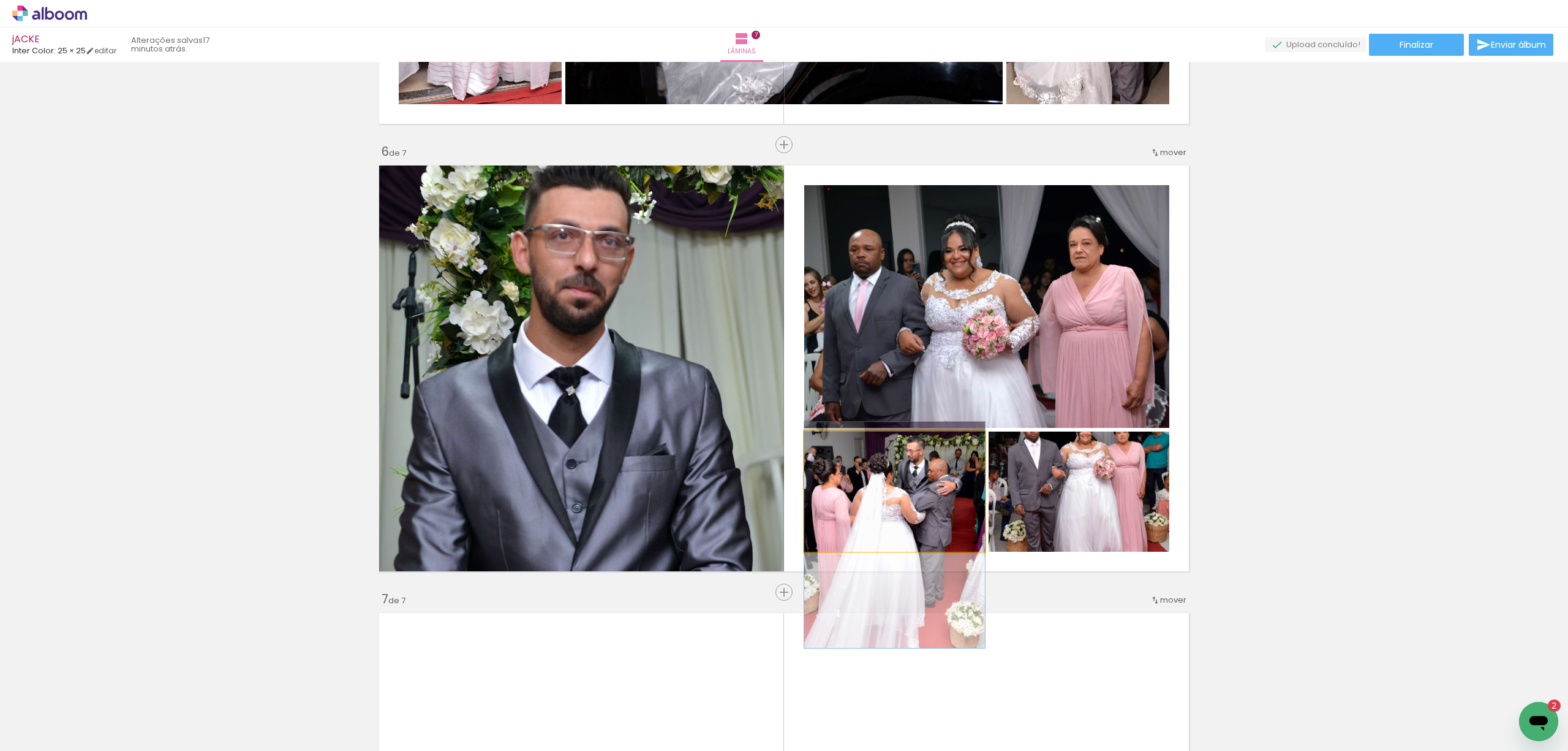
drag, startPoint x: 884, startPoint y: 471, endPoint x: 886, endPoint y: 514, distance: 43.0
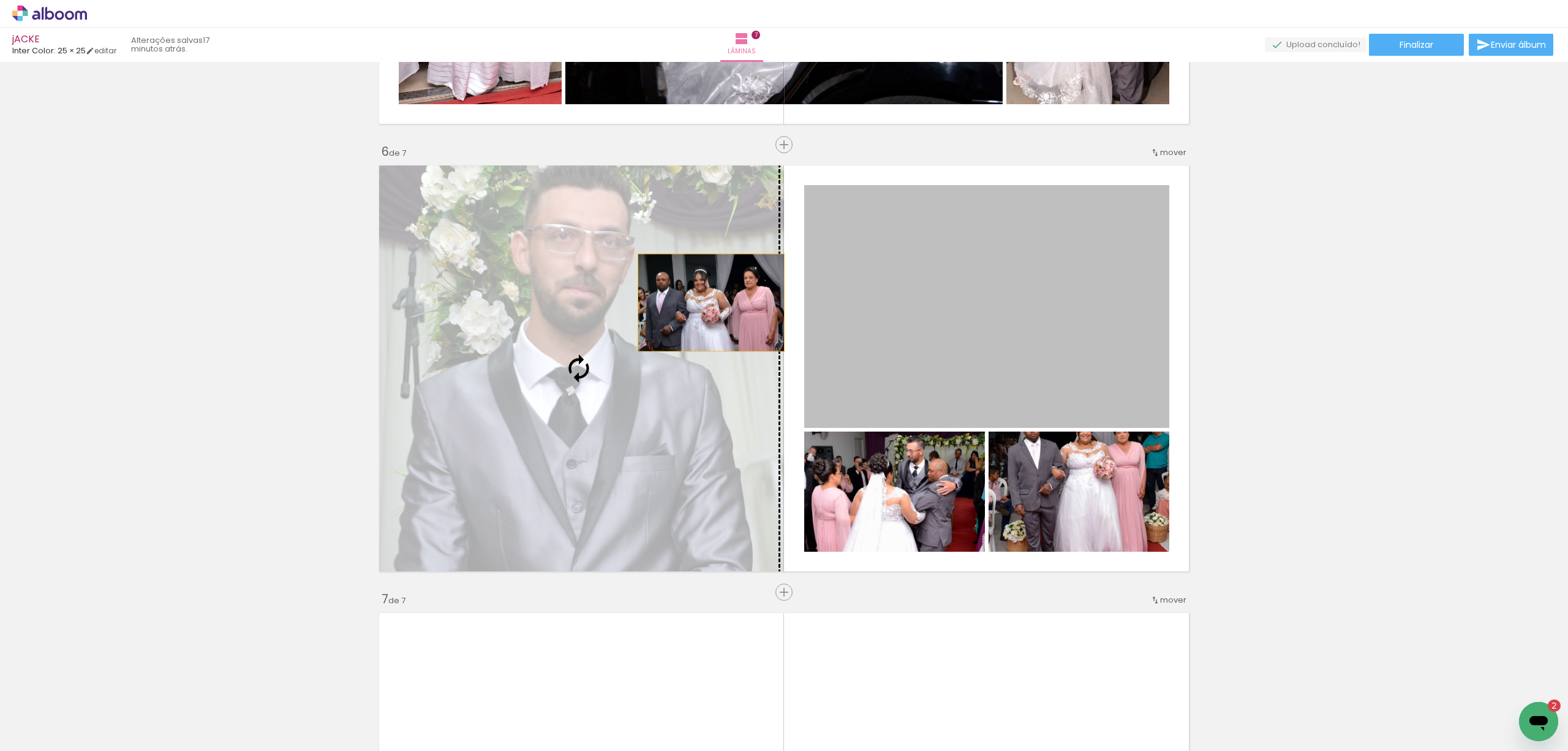
drag, startPoint x: 1040, startPoint y: 298, endPoint x: 655, endPoint y: 305, distance: 385.1
click at [0, 0] on slot at bounding box center [0, 0] width 0 height 0
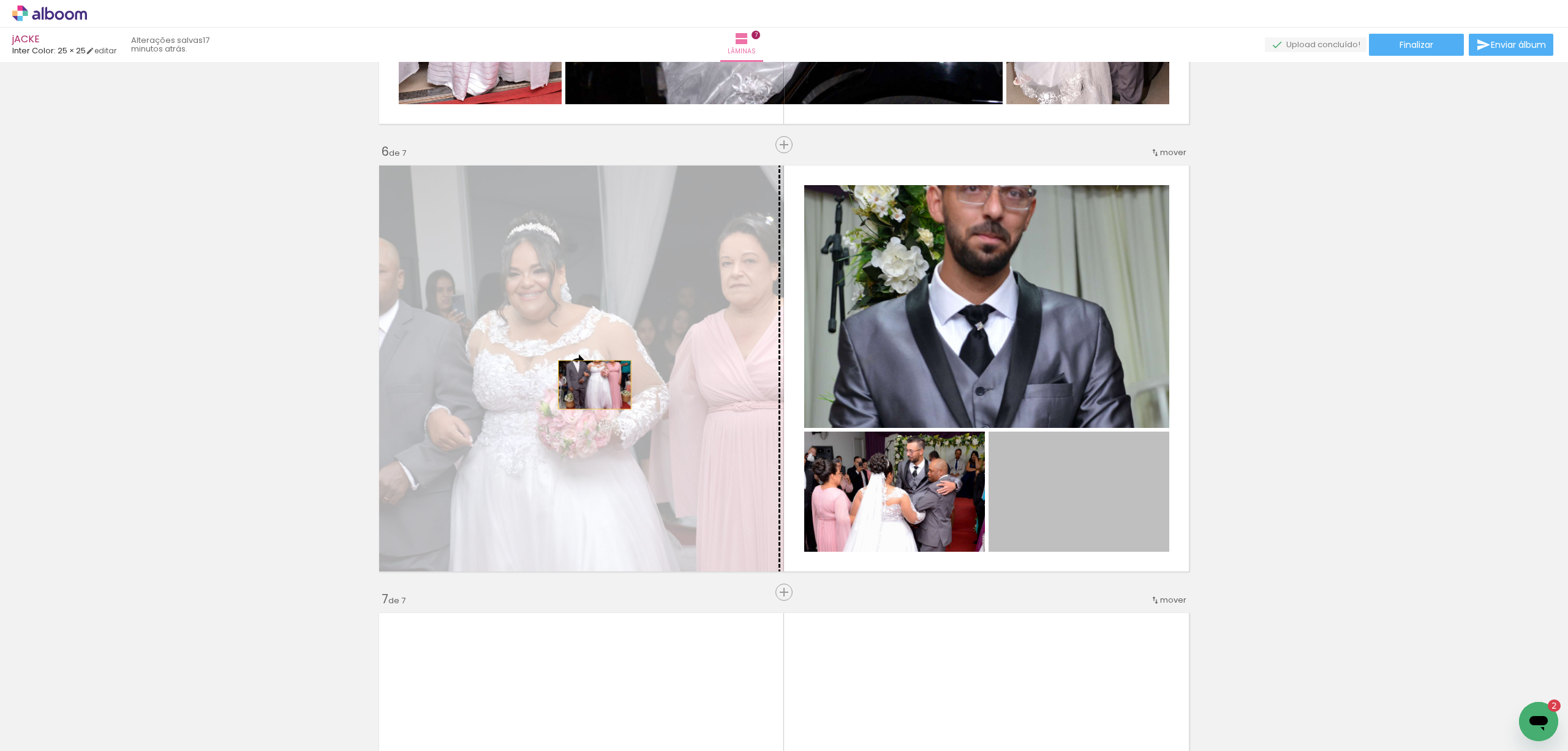
drag, startPoint x: 1046, startPoint y: 477, endPoint x: 589, endPoint y: 377, distance: 467.8
click at [0, 0] on slot at bounding box center [0, 0] width 0 height 0
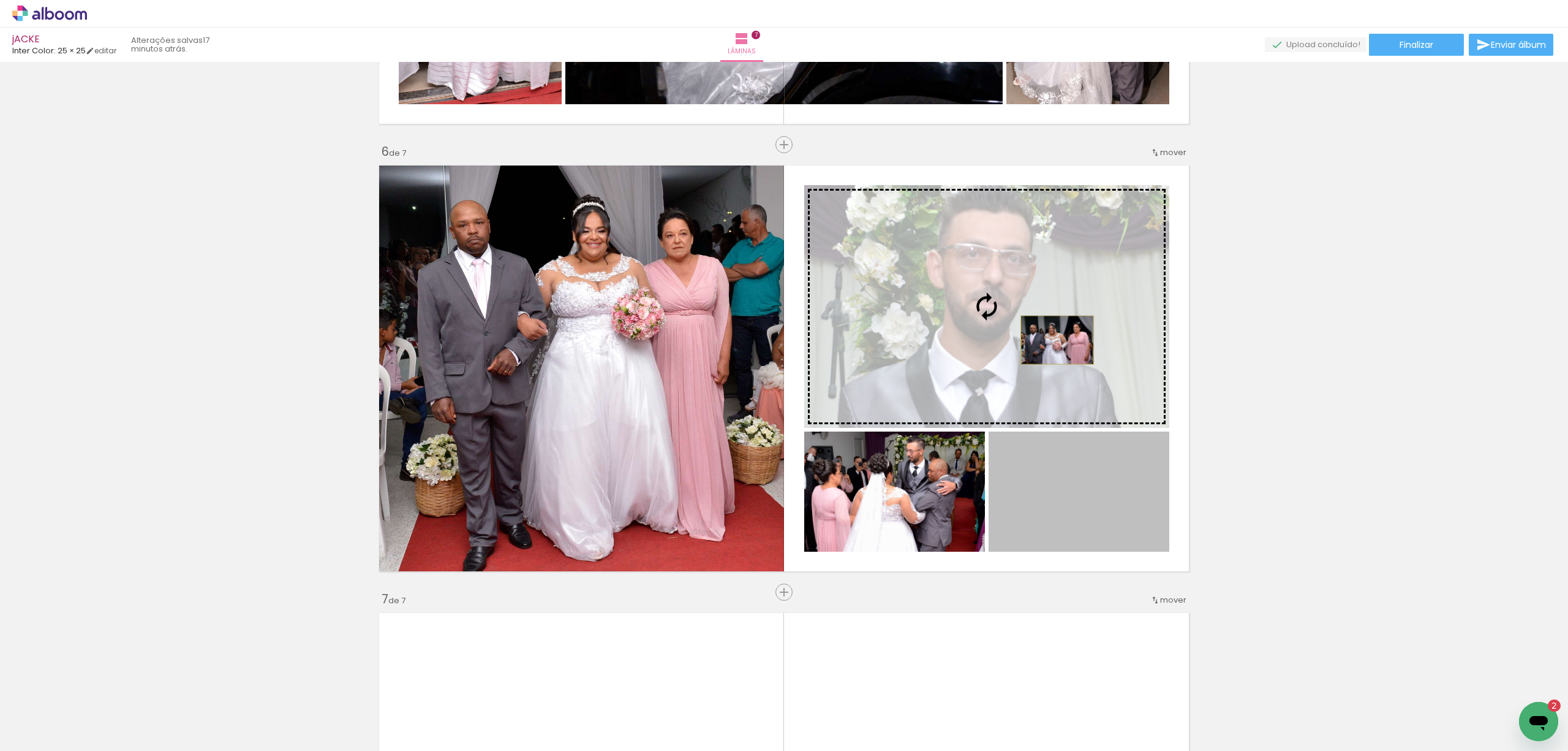
drag, startPoint x: 1078, startPoint y: 487, endPoint x: 1051, endPoint y: 340, distance: 149.5
click at [0, 0] on slot at bounding box center [0, 0] width 0 height 0
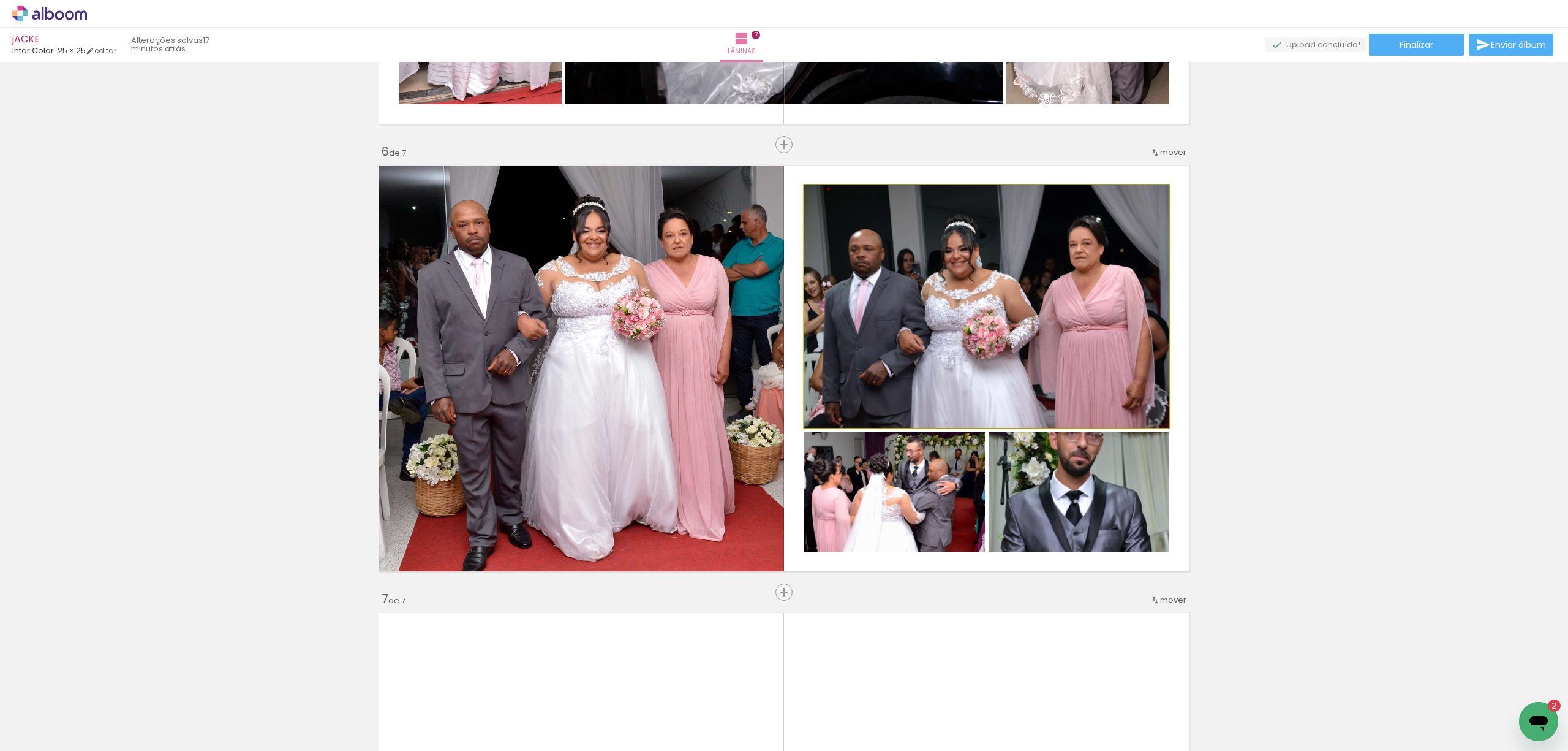
drag, startPoint x: 1031, startPoint y: 317, endPoint x: 1031, endPoint y: 303, distance: 14.0
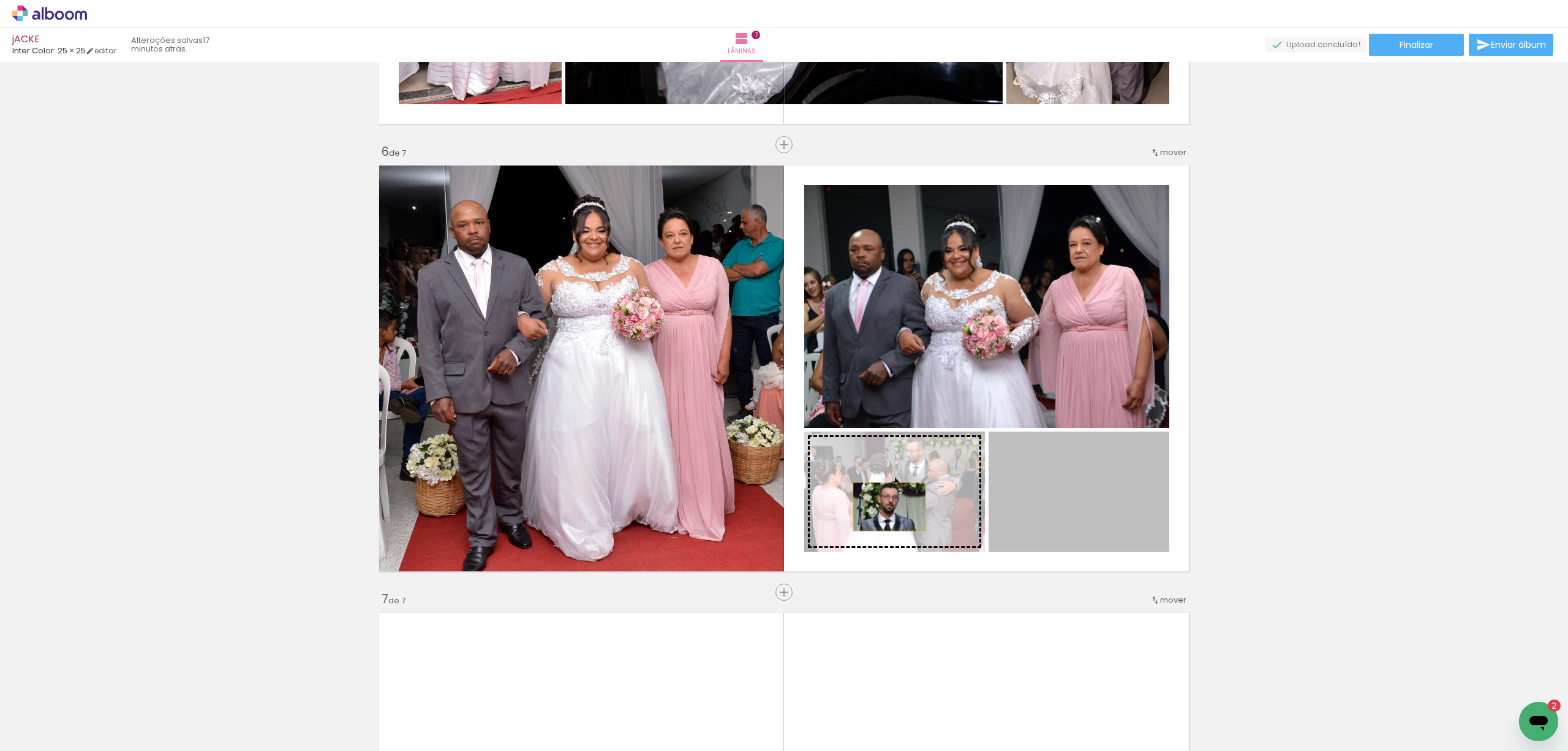
drag, startPoint x: 1101, startPoint y: 483, endPoint x: 882, endPoint y: 506, distance: 220.2
click at [0, 0] on slot at bounding box center [0, 0] width 0 height 0
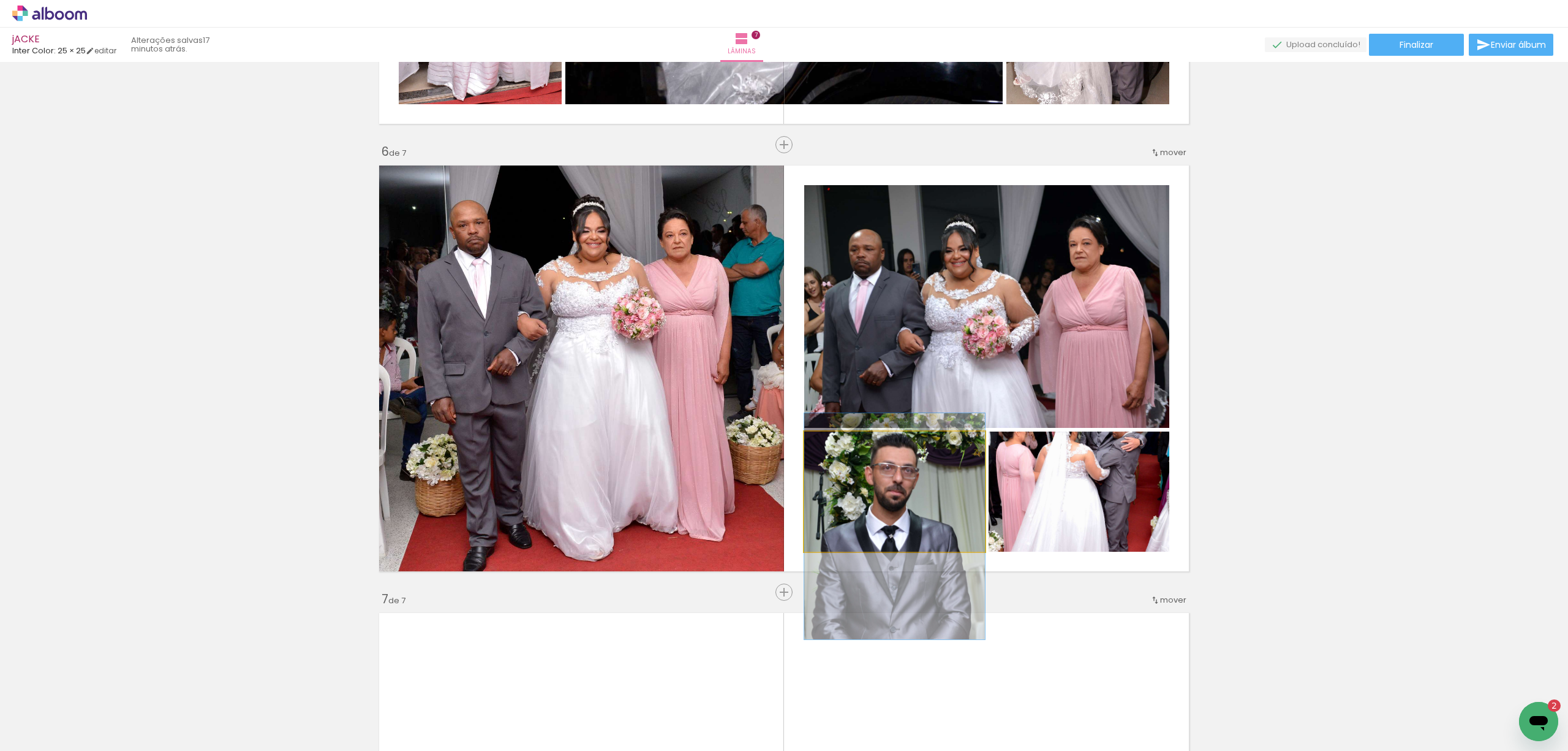
drag, startPoint x: 904, startPoint y: 484, endPoint x: 904, endPoint y: 513, distance: 29.0
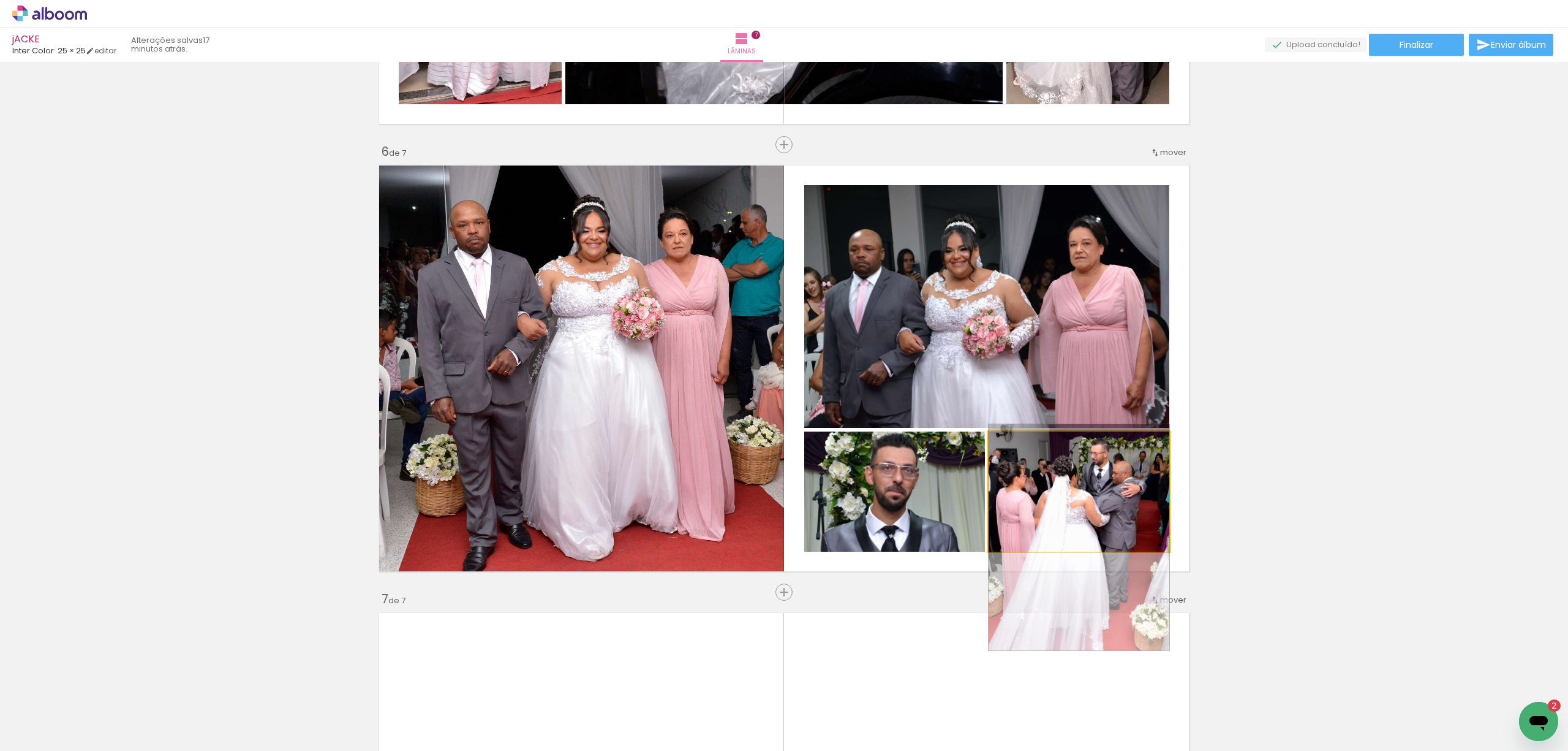
drag, startPoint x: 1098, startPoint y: 500, endPoint x: 1088, endPoint y: 546, distance: 47.1
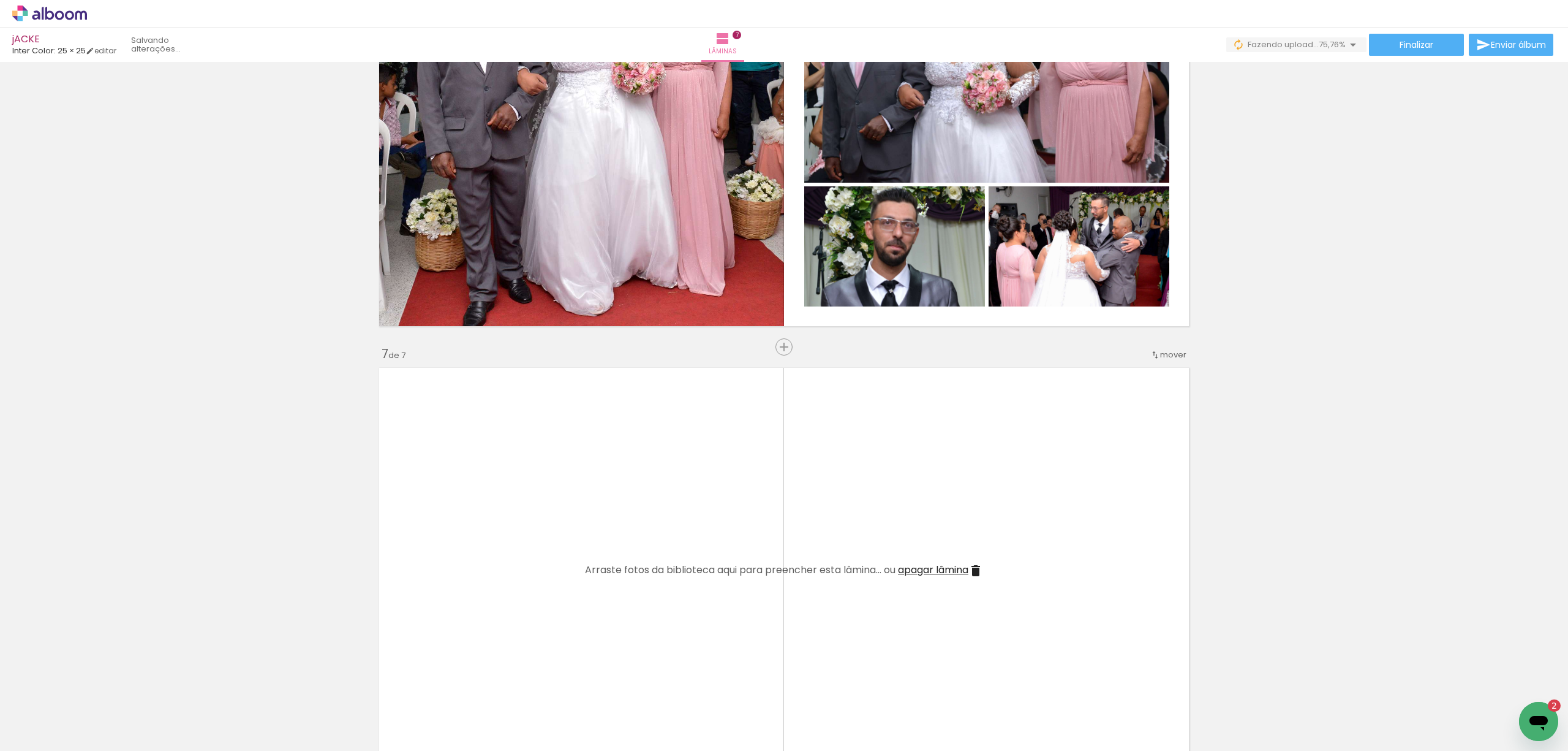
scroll to position [2501, 0]
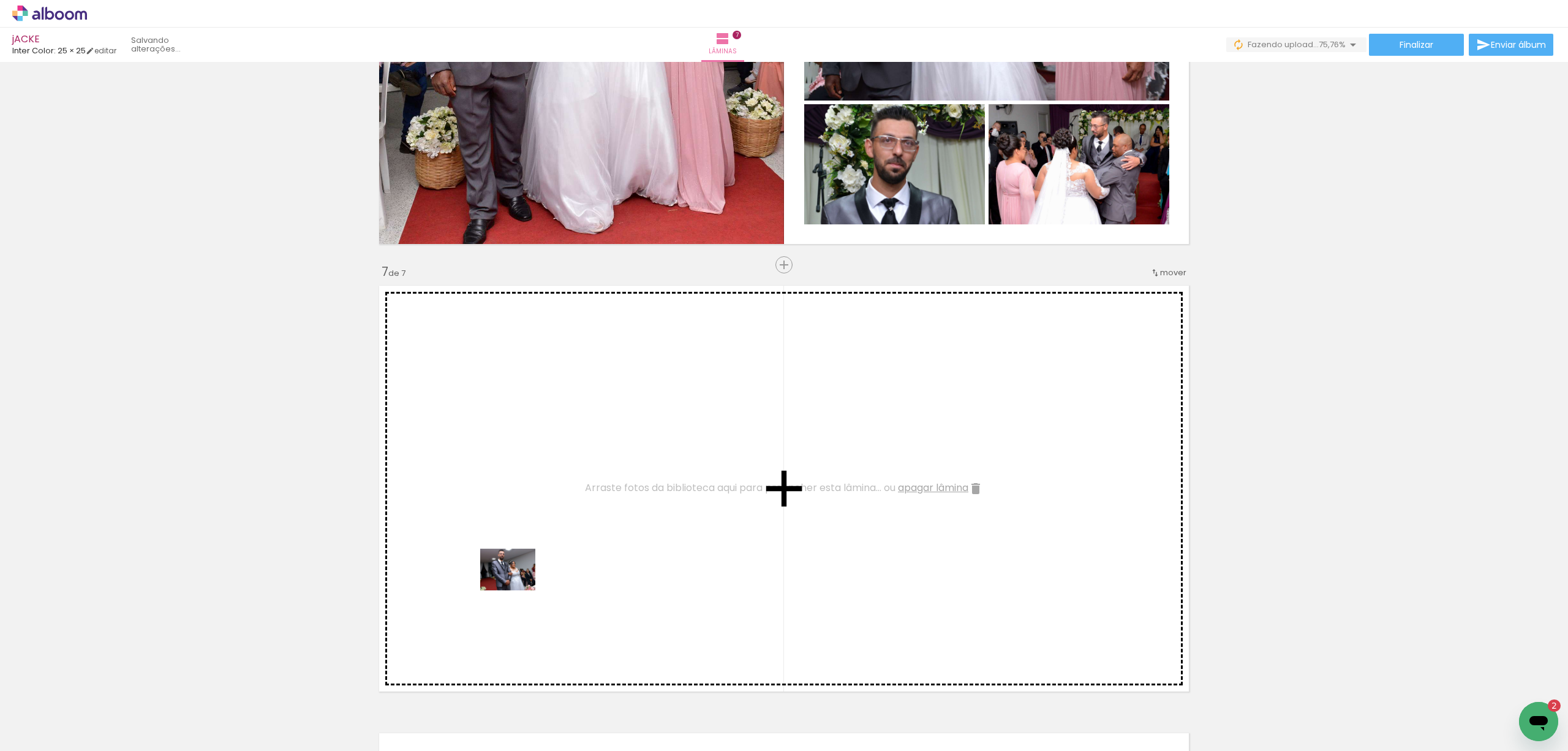
drag, startPoint x: 474, startPoint y: 721, endPoint x: 517, endPoint y: 585, distance: 142.6
click at [517, 585] on quentale-workspace at bounding box center [784, 376] width 1568 height 751
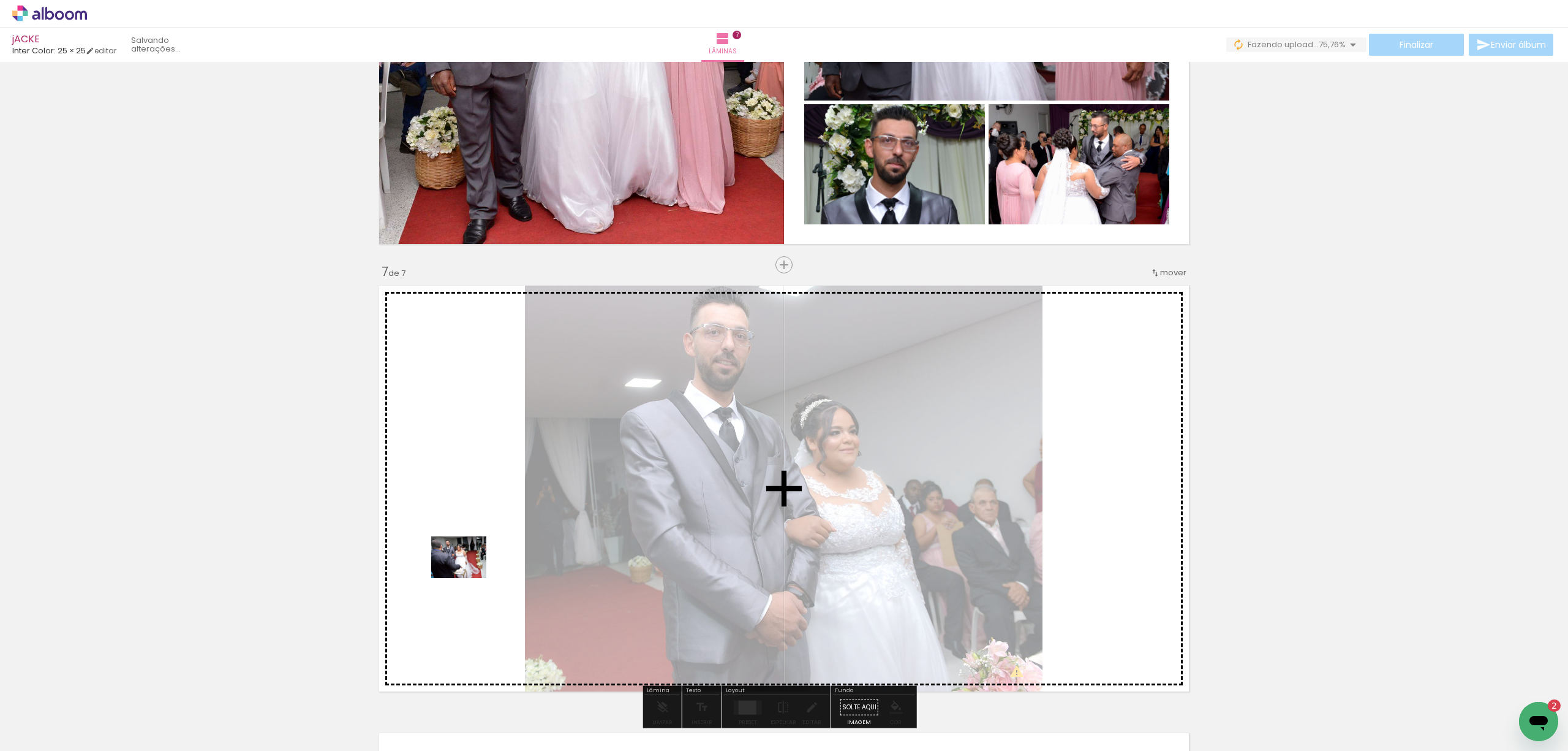
drag, startPoint x: 406, startPoint y: 717, endPoint x: 471, endPoint y: 569, distance: 161.6
click at [471, 569] on quentale-workspace at bounding box center [784, 376] width 1568 height 751
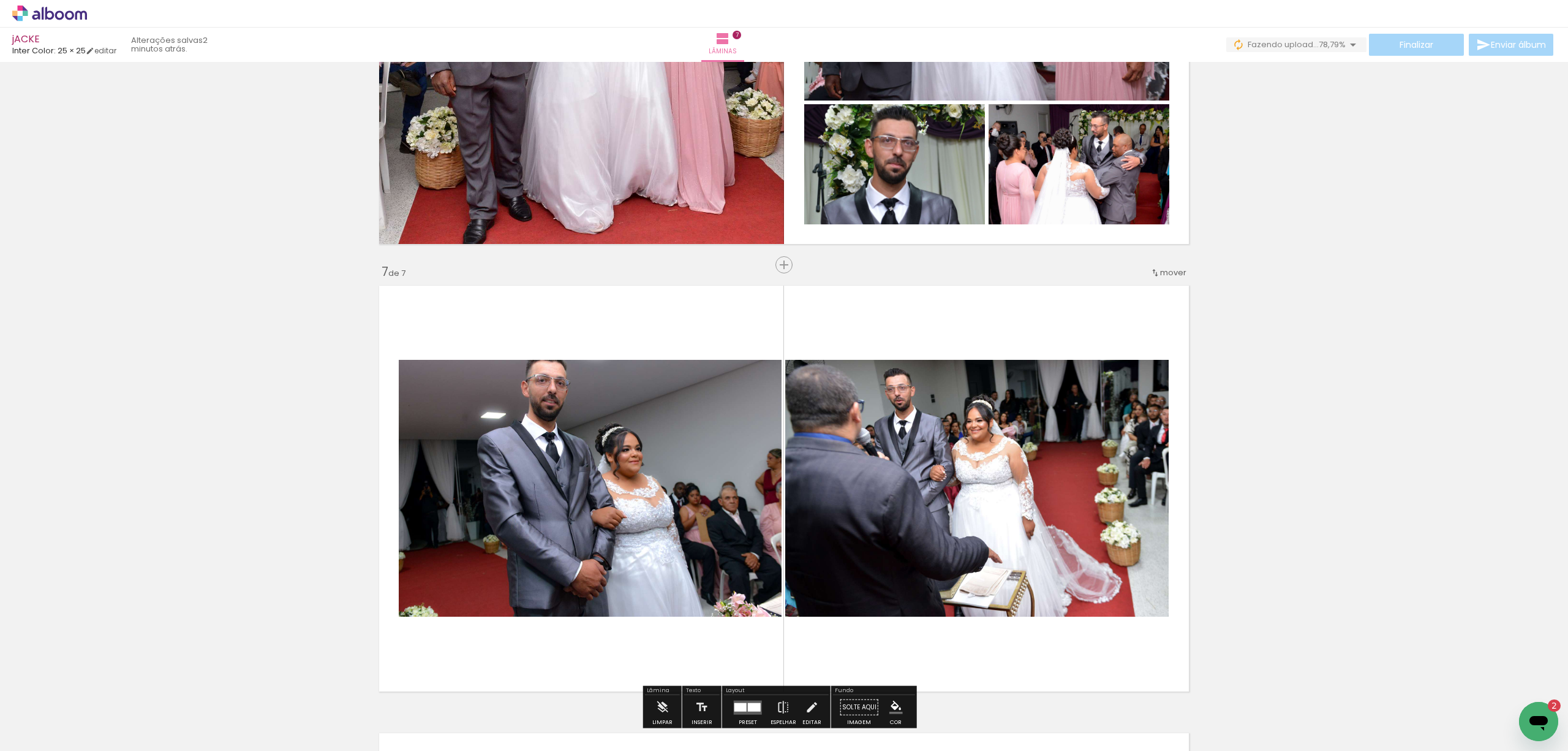
scroll to position [23613, 0]
